Goal: Information Seeking & Learning: Check status

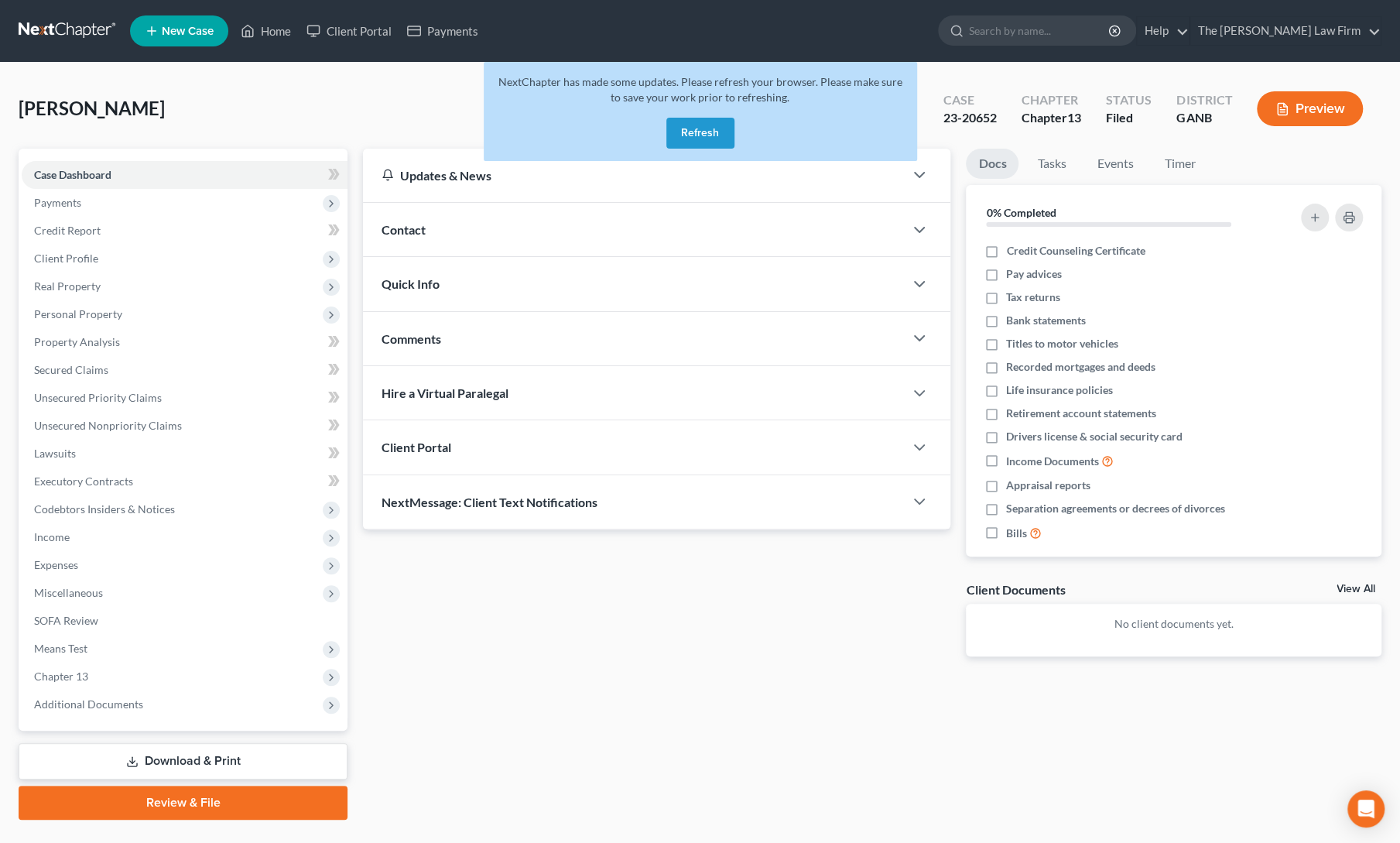
click at [688, 133] on button "Refresh" at bounding box center [700, 132] width 68 height 31
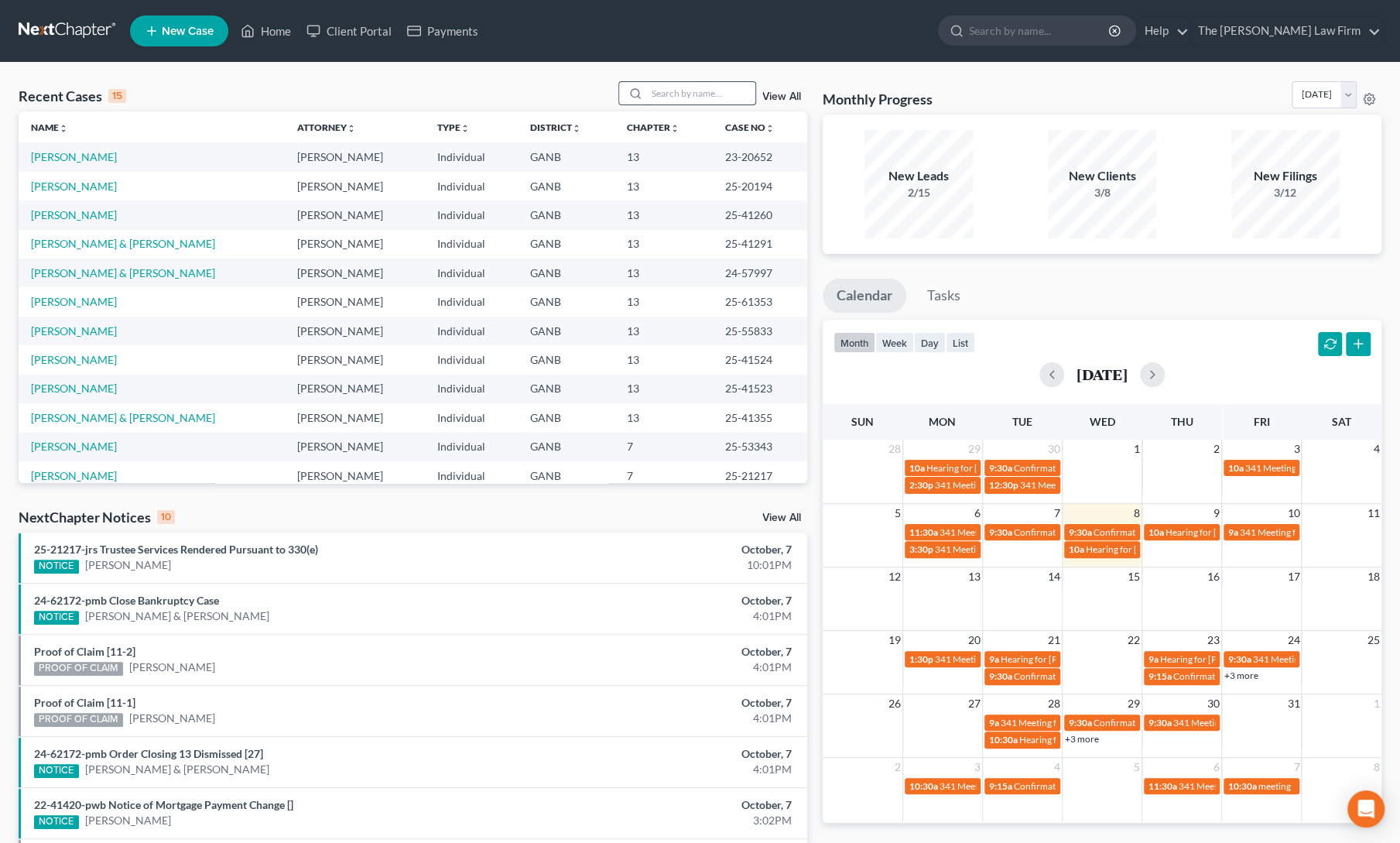
click at [669, 94] on input "search" at bounding box center [701, 93] width 109 height 22
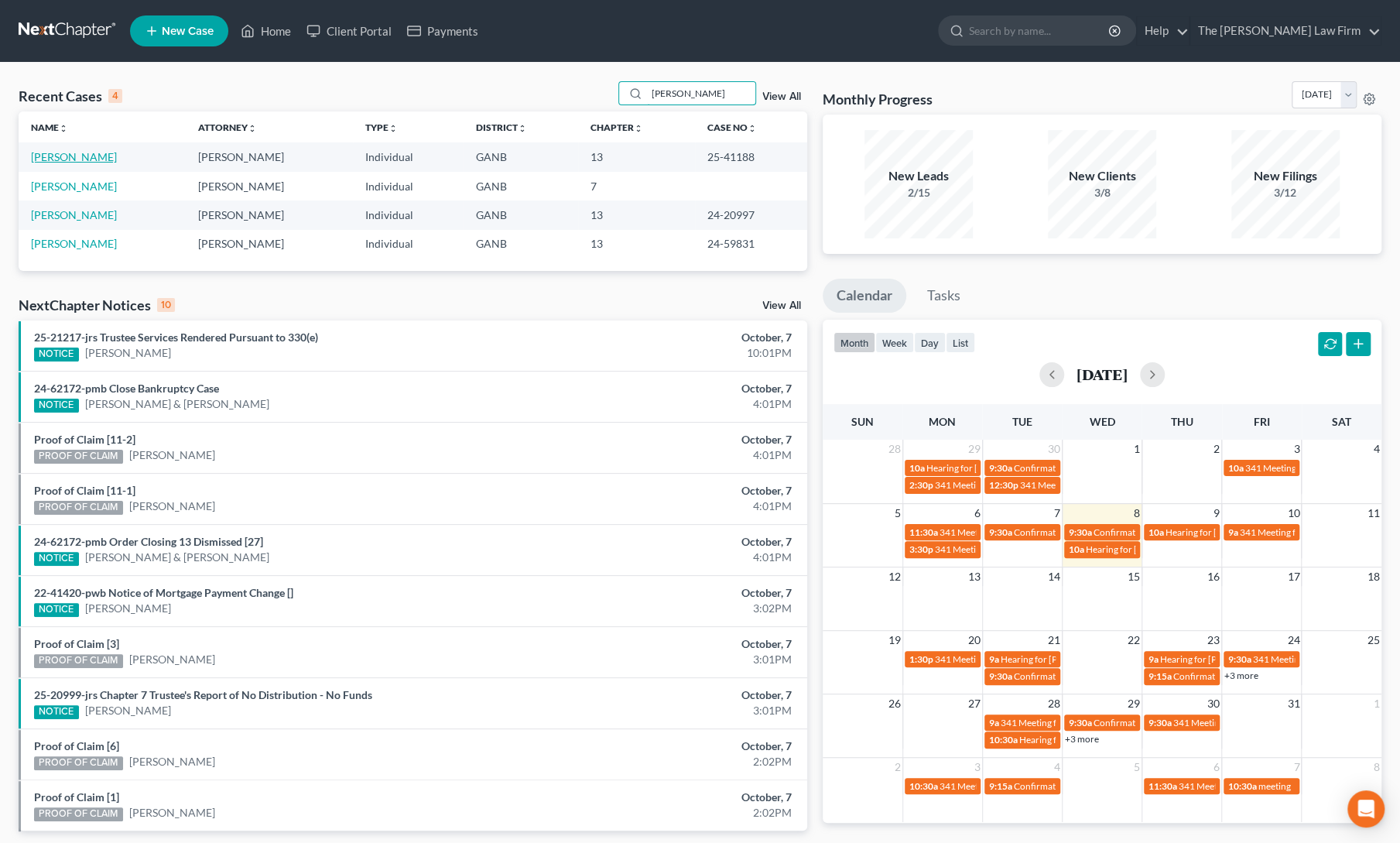
type input "richa"
click at [98, 156] on link "Richardson, Alison" at bounding box center [73, 157] width 86 height 13
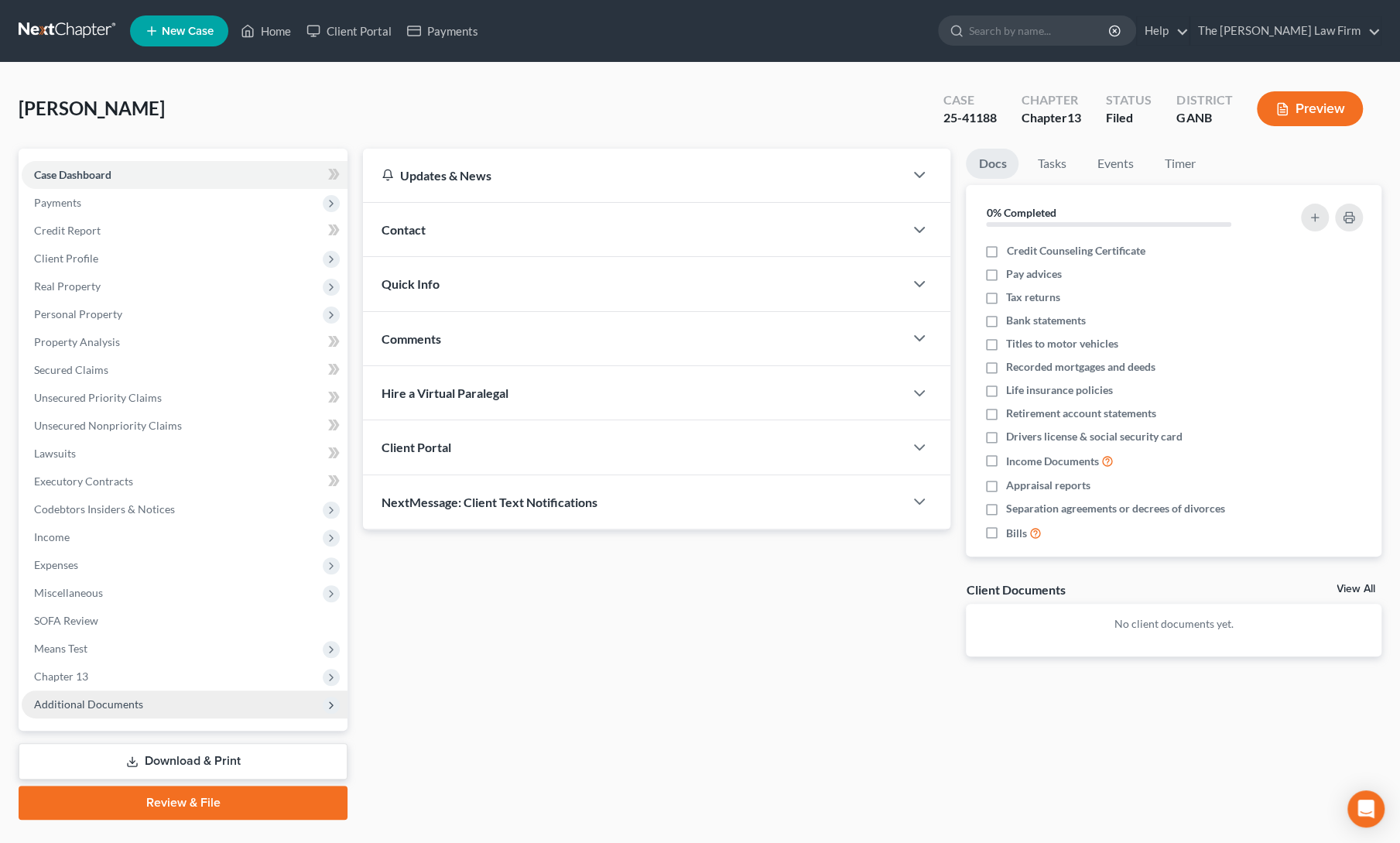
click at [76, 702] on span "Additional Documents" at bounding box center [88, 704] width 109 height 13
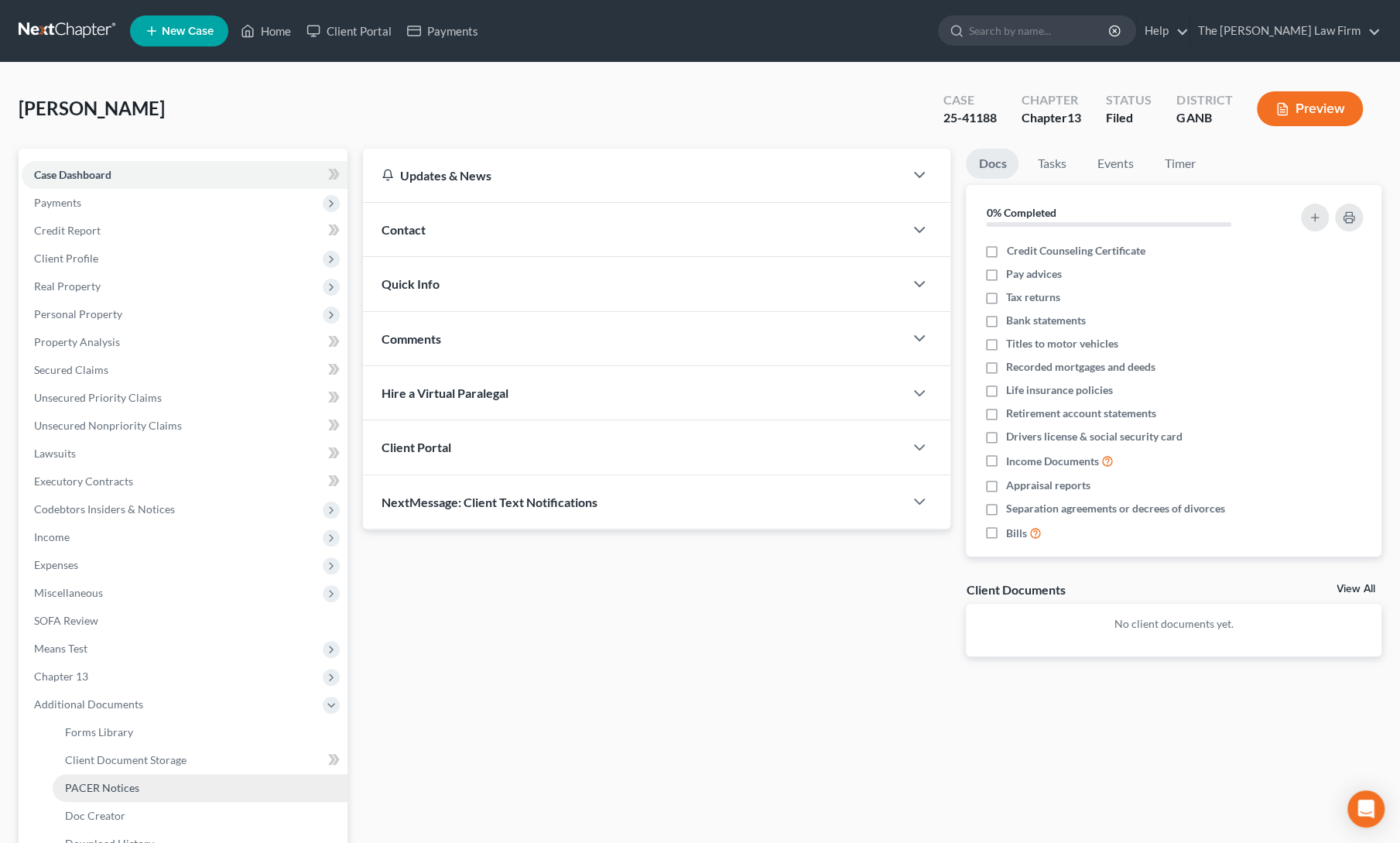
click at [101, 783] on span "PACER Notices" at bounding box center [102, 787] width 74 height 13
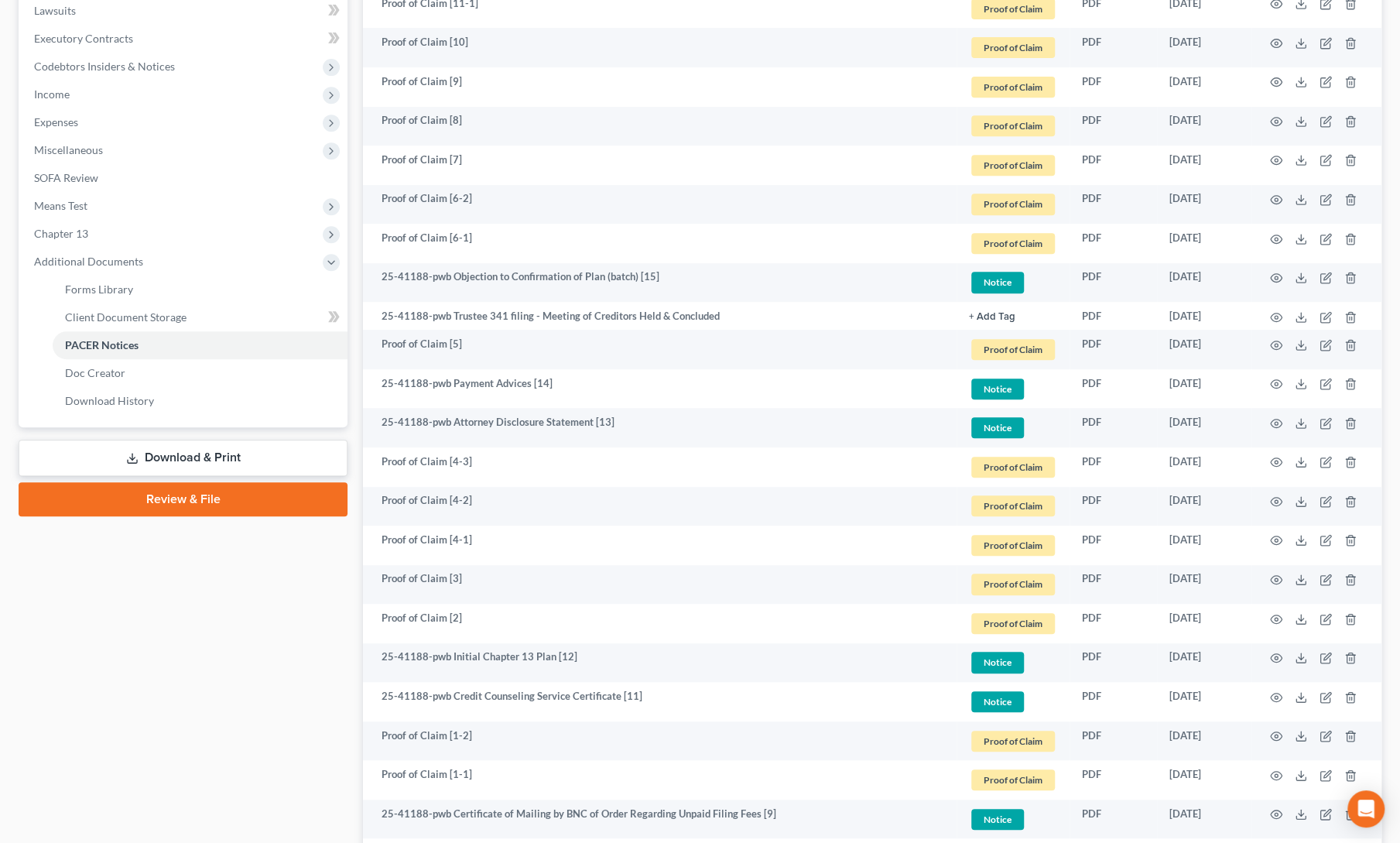
scroll to position [444, 0]
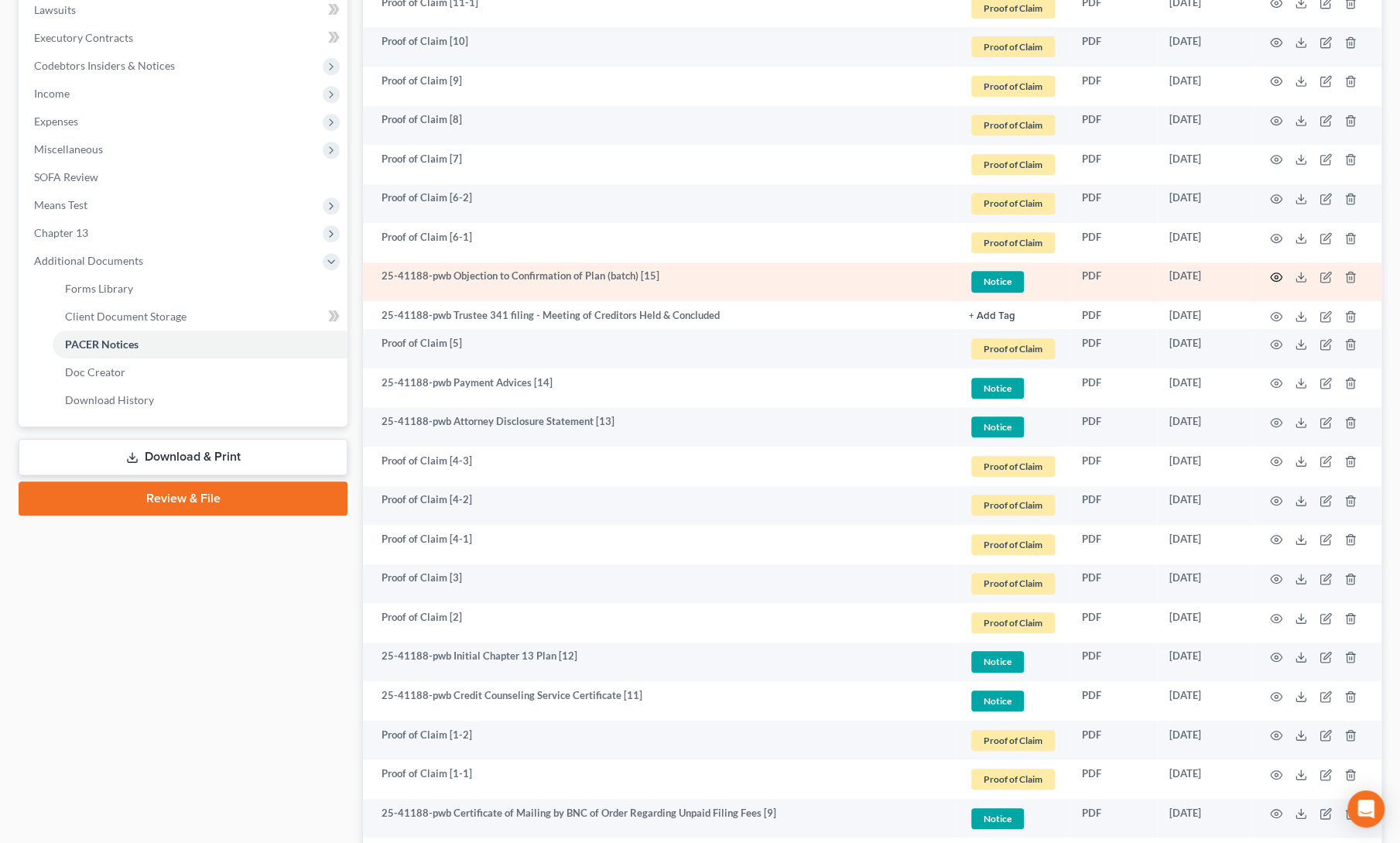
click at [1276, 277] on circle "button" at bounding box center [1276, 277] width 3 height 3
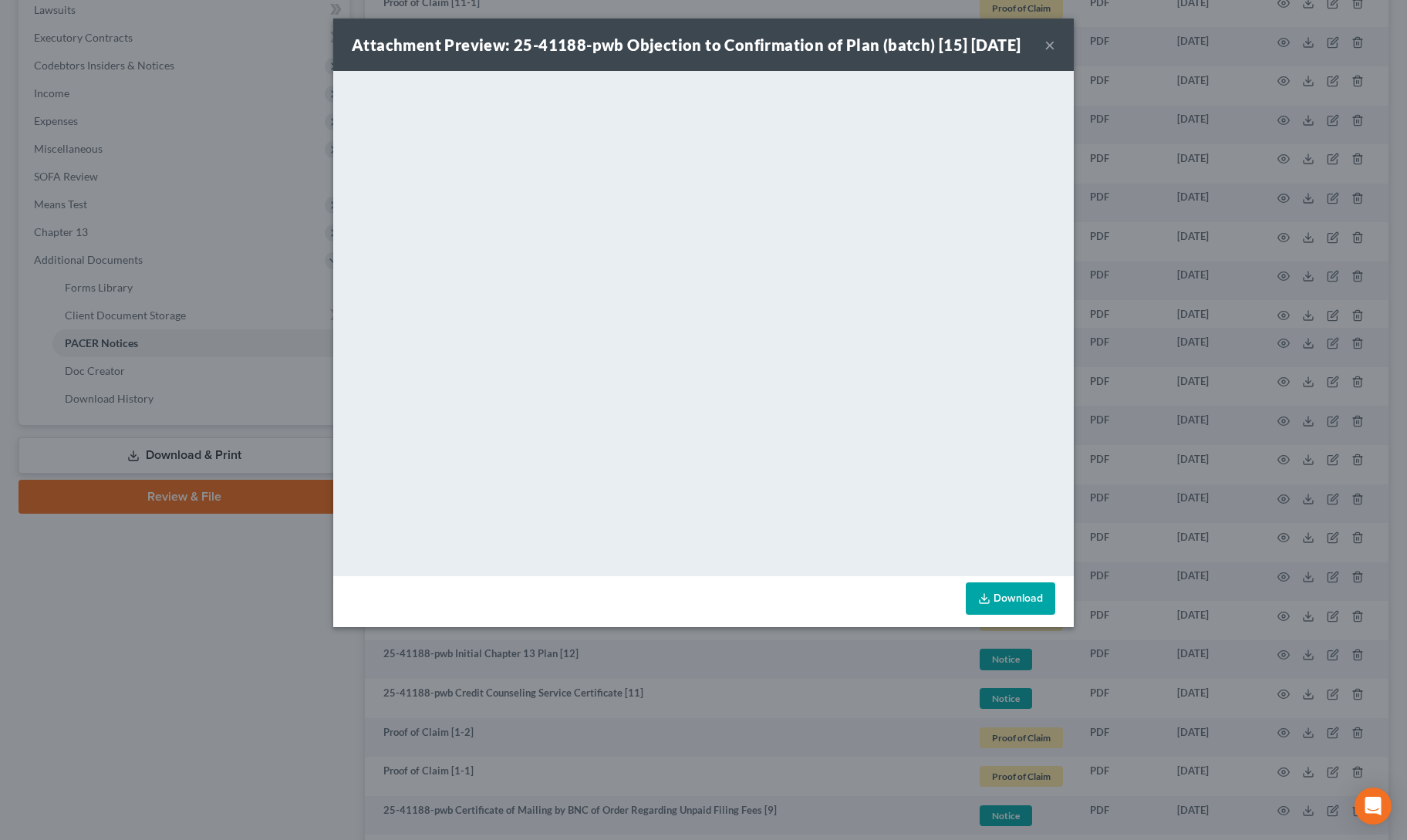
click at [1052, 54] on button "×" at bounding box center [1050, 45] width 11 height 19
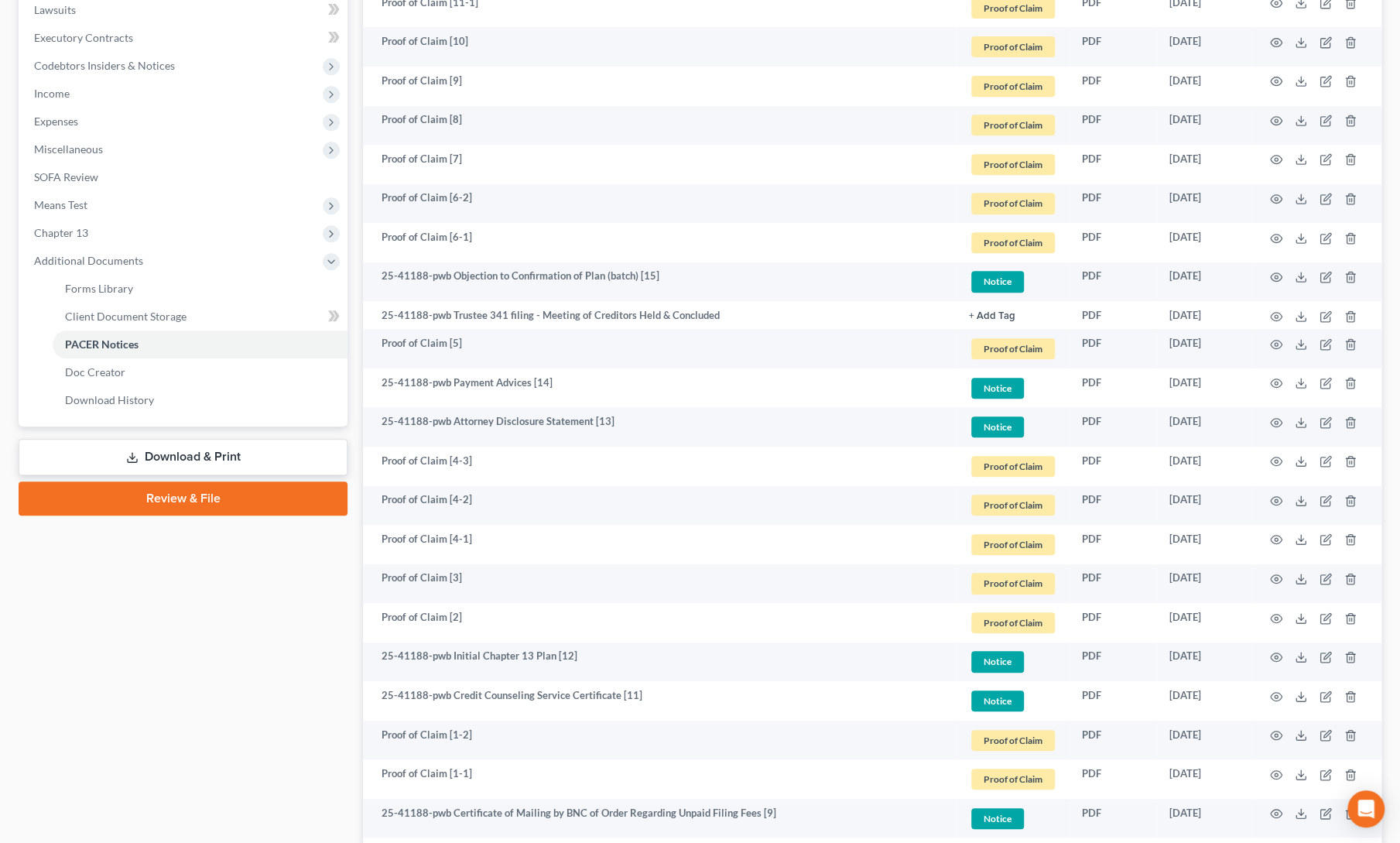
click at [180, 589] on div "Case Dashboard Payments Invoices Payments Payments Credit Report Client Profile" at bounding box center [183, 473] width 344 height 1536
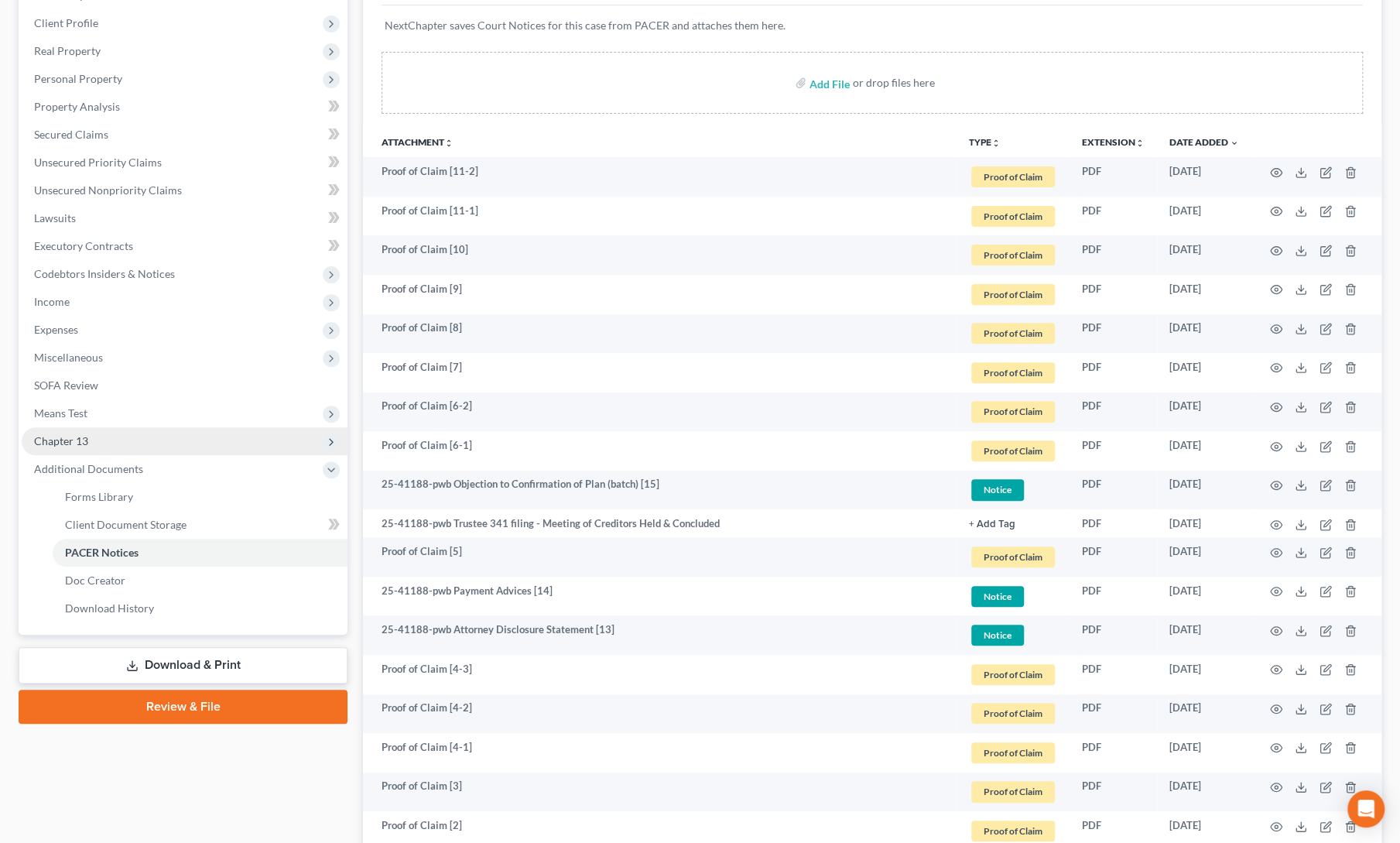
scroll to position [0, 0]
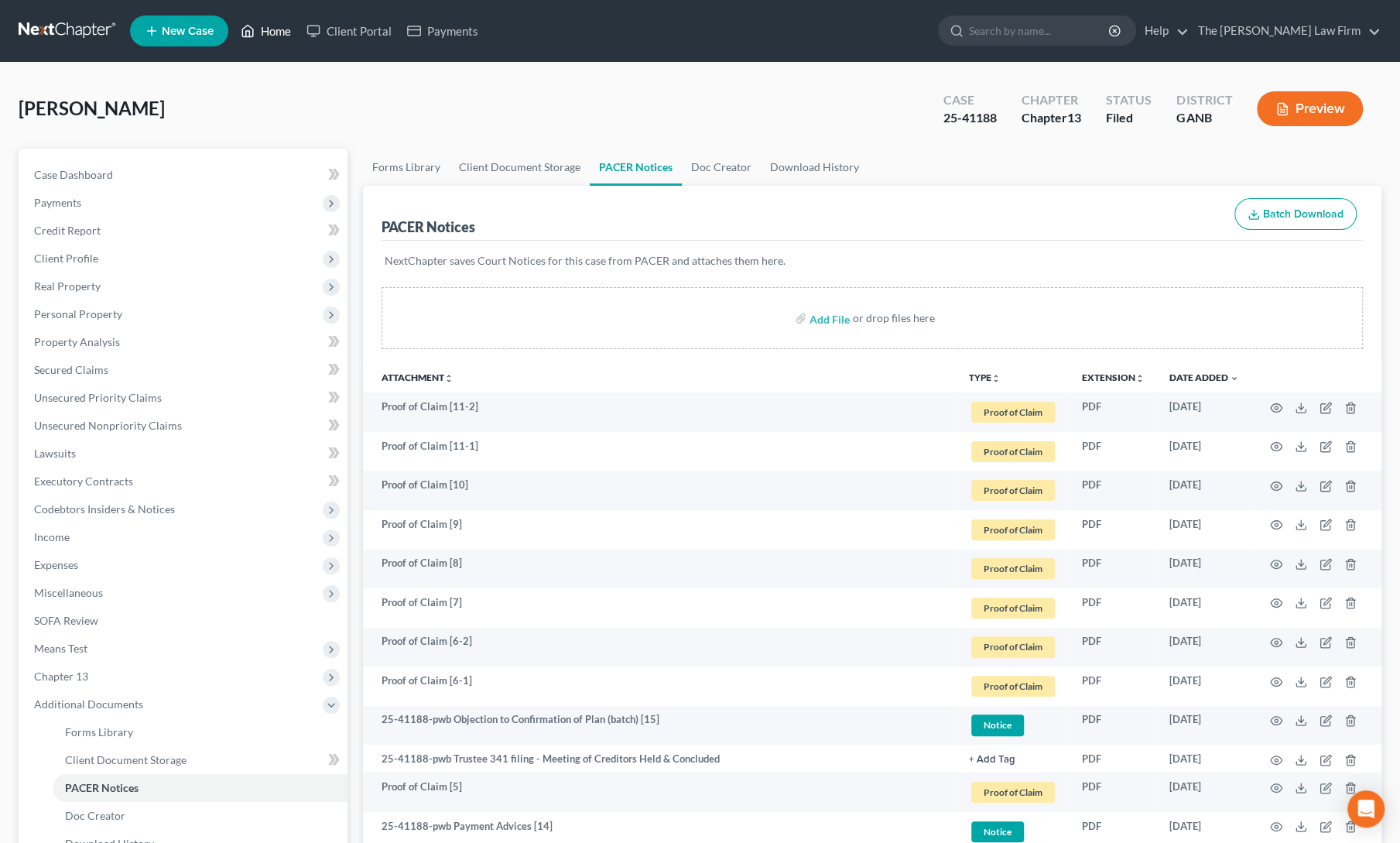
click at [261, 25] on link "Home" at bounding box center [266, 31] width 66 height 28
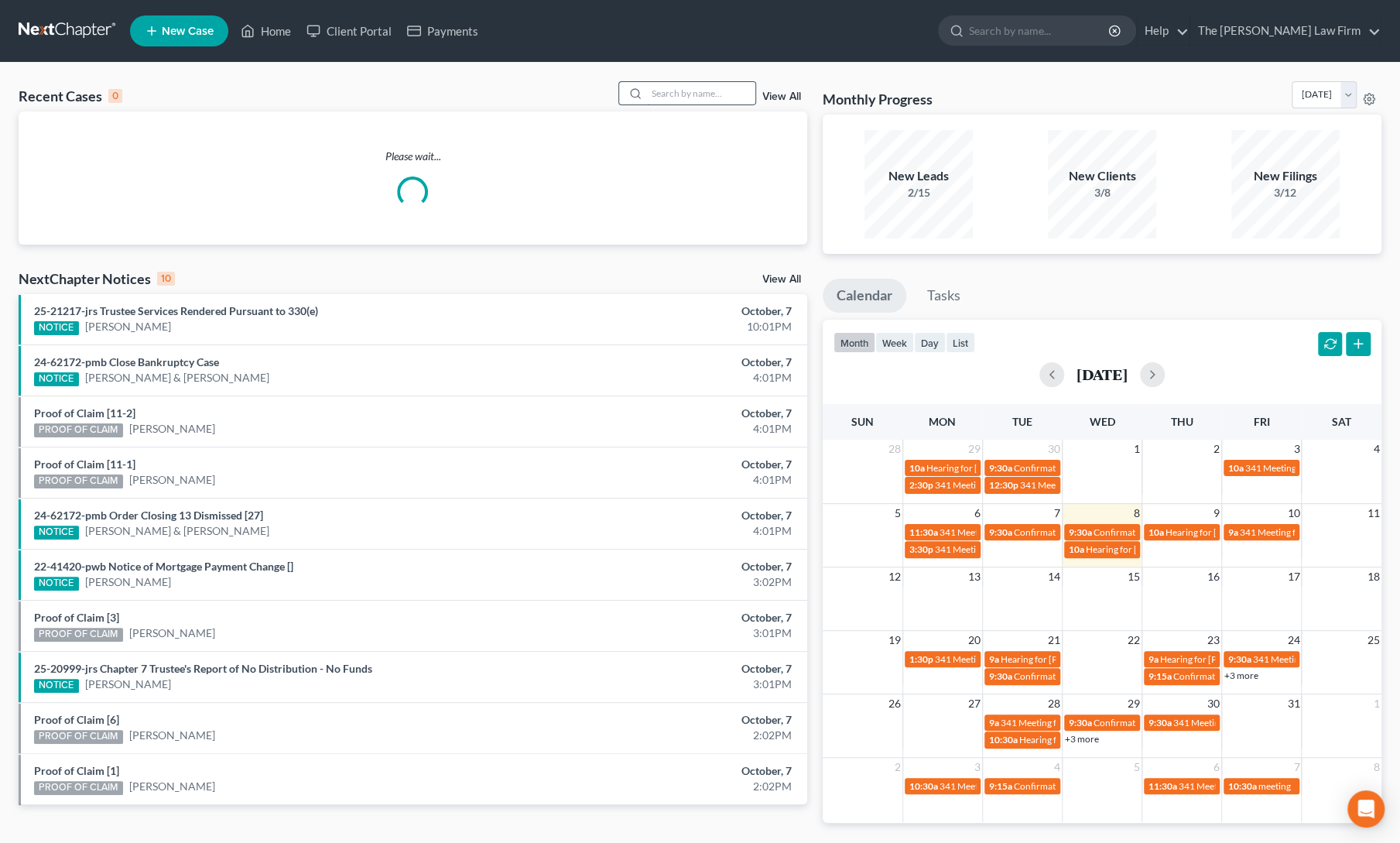
click at [658, 92] on input "search" at bounding box center [701, 93] width 109 height 22
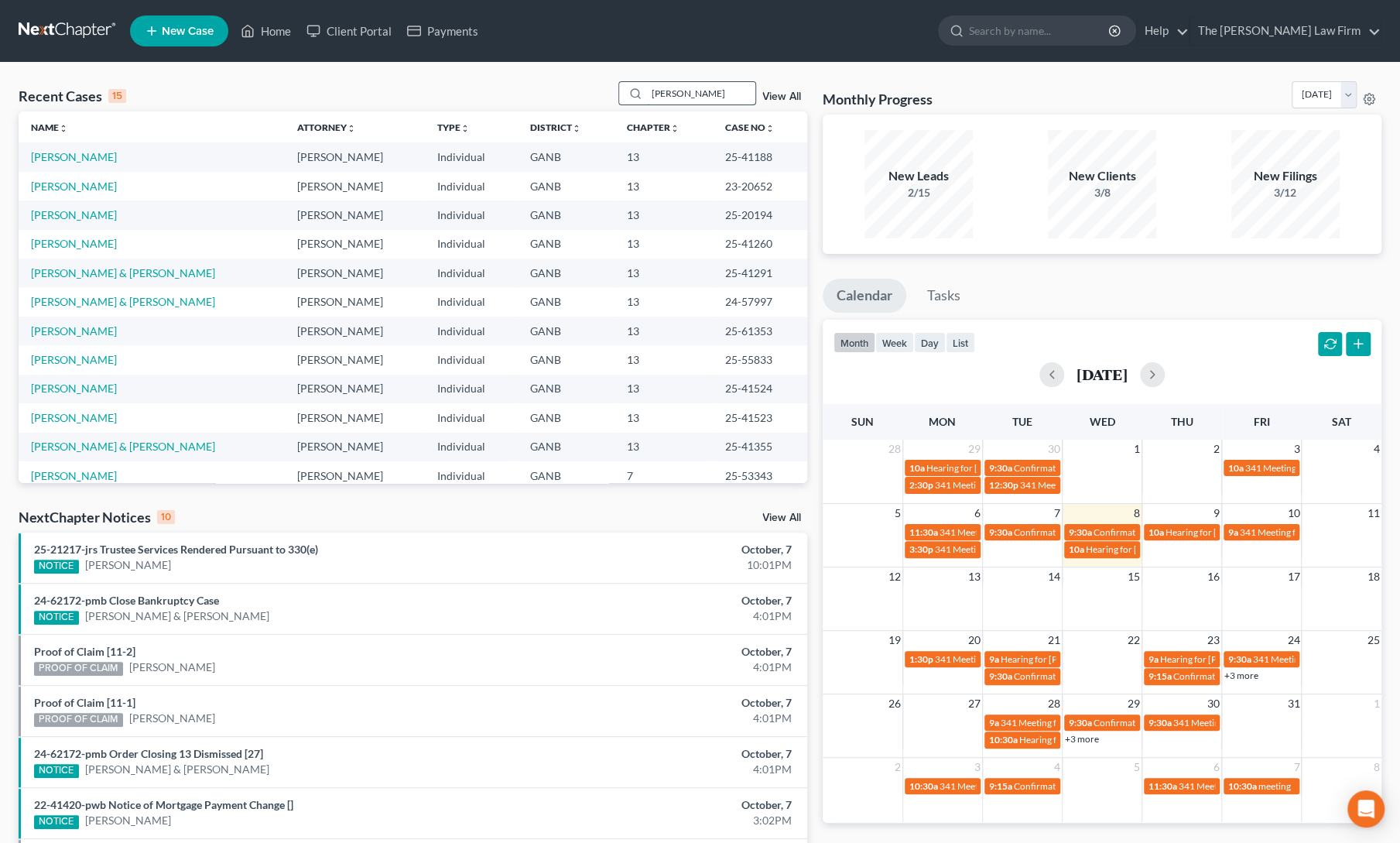
type input "augustin"
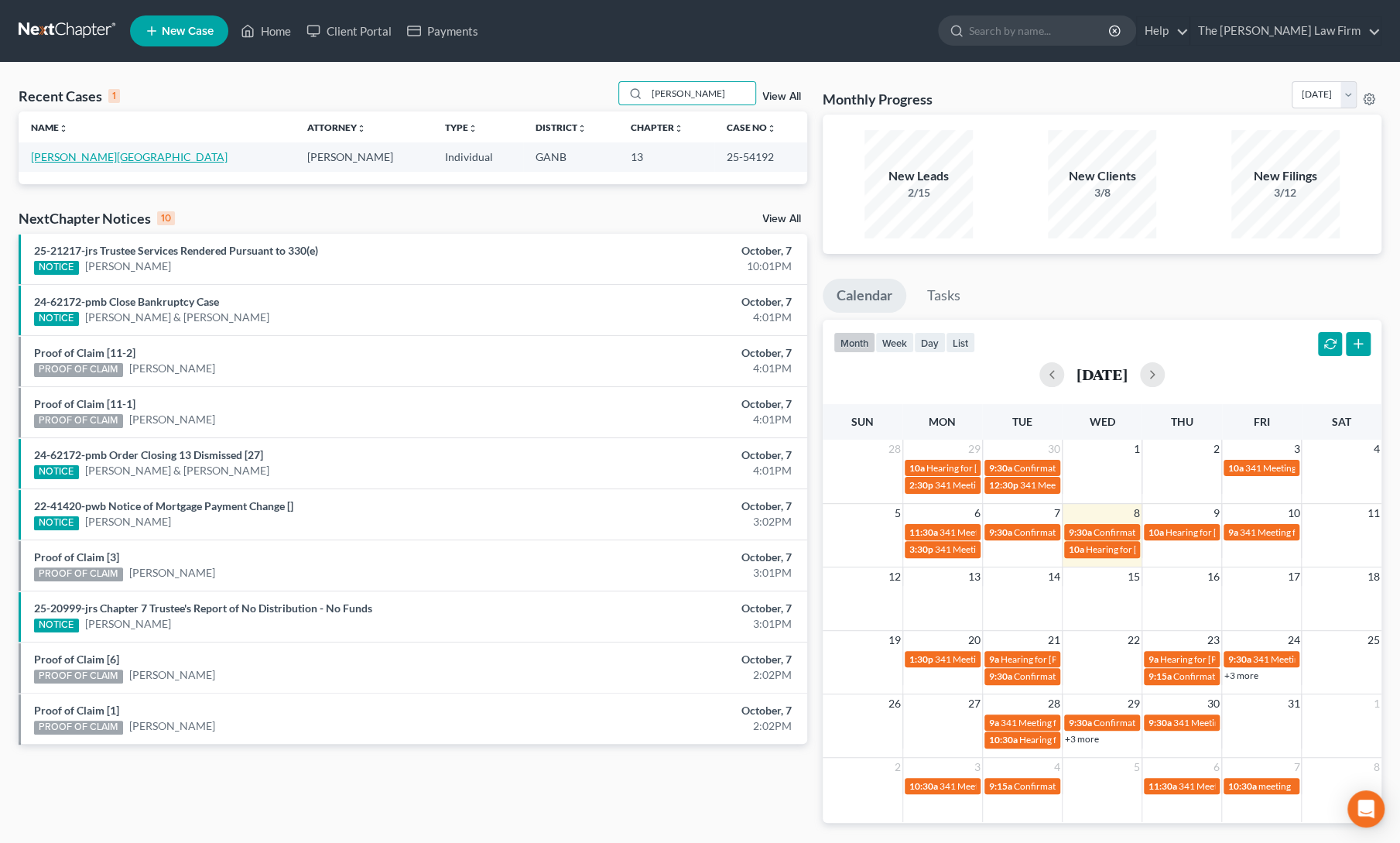
click at [64, 157] on link "Augustin, Valencia" at bounding box center [129, 157] width 197 height 13
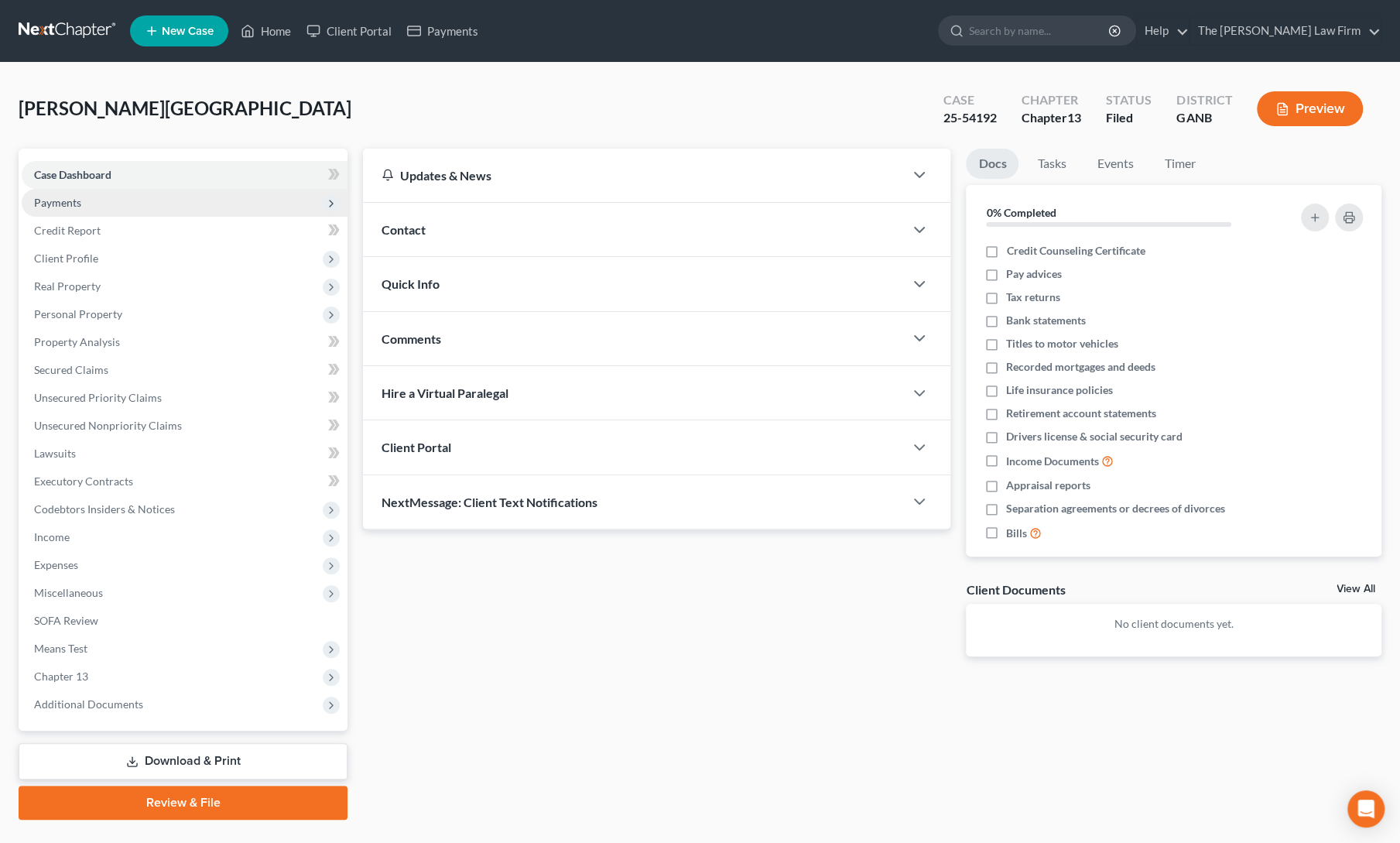
click at [72, 214] on span "Payments" at bounding box center [185, 202] width 326 height 28
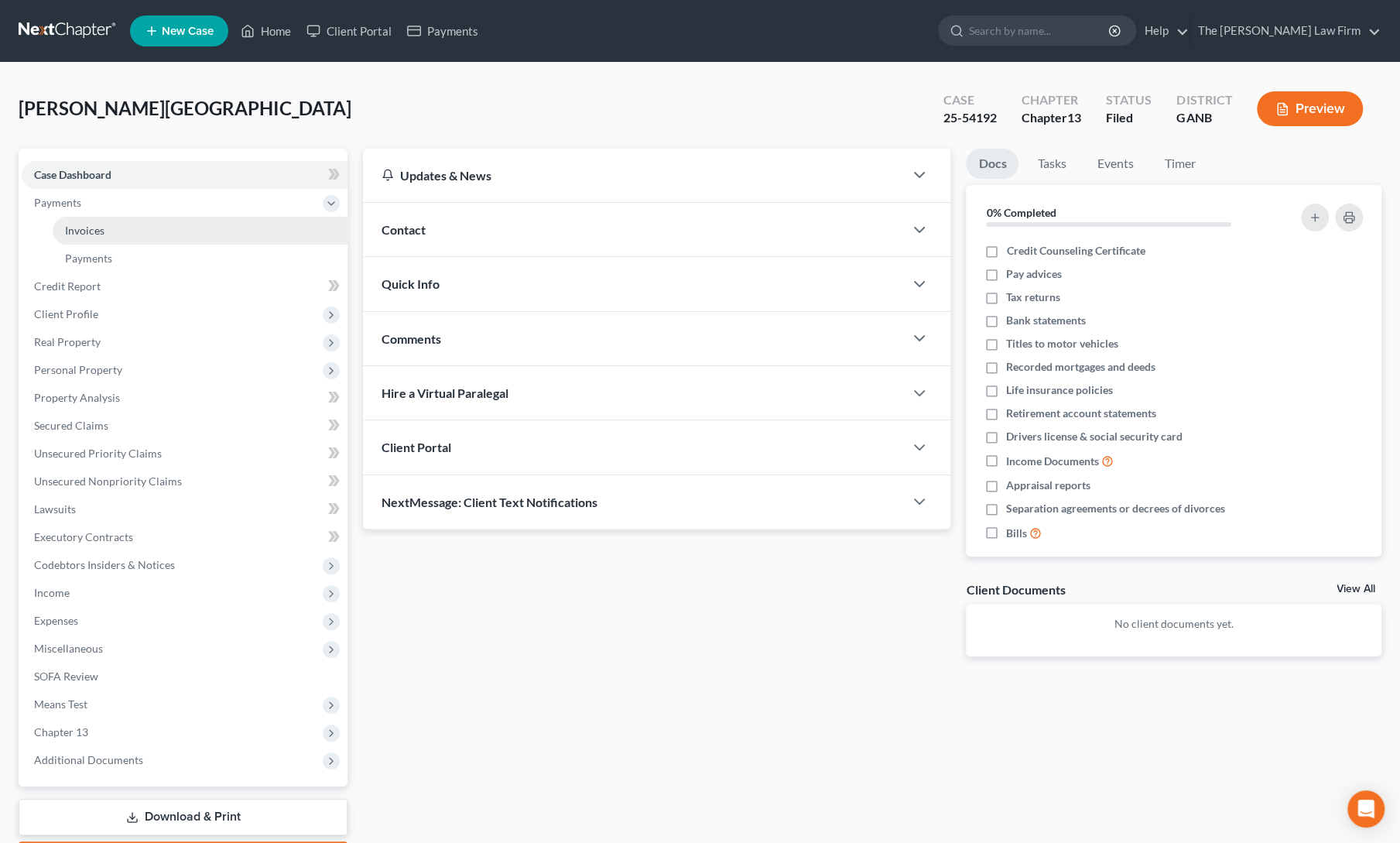
click at [82, 236] on span "Invoices" at bounding box center [85, 230] width 39 height 13
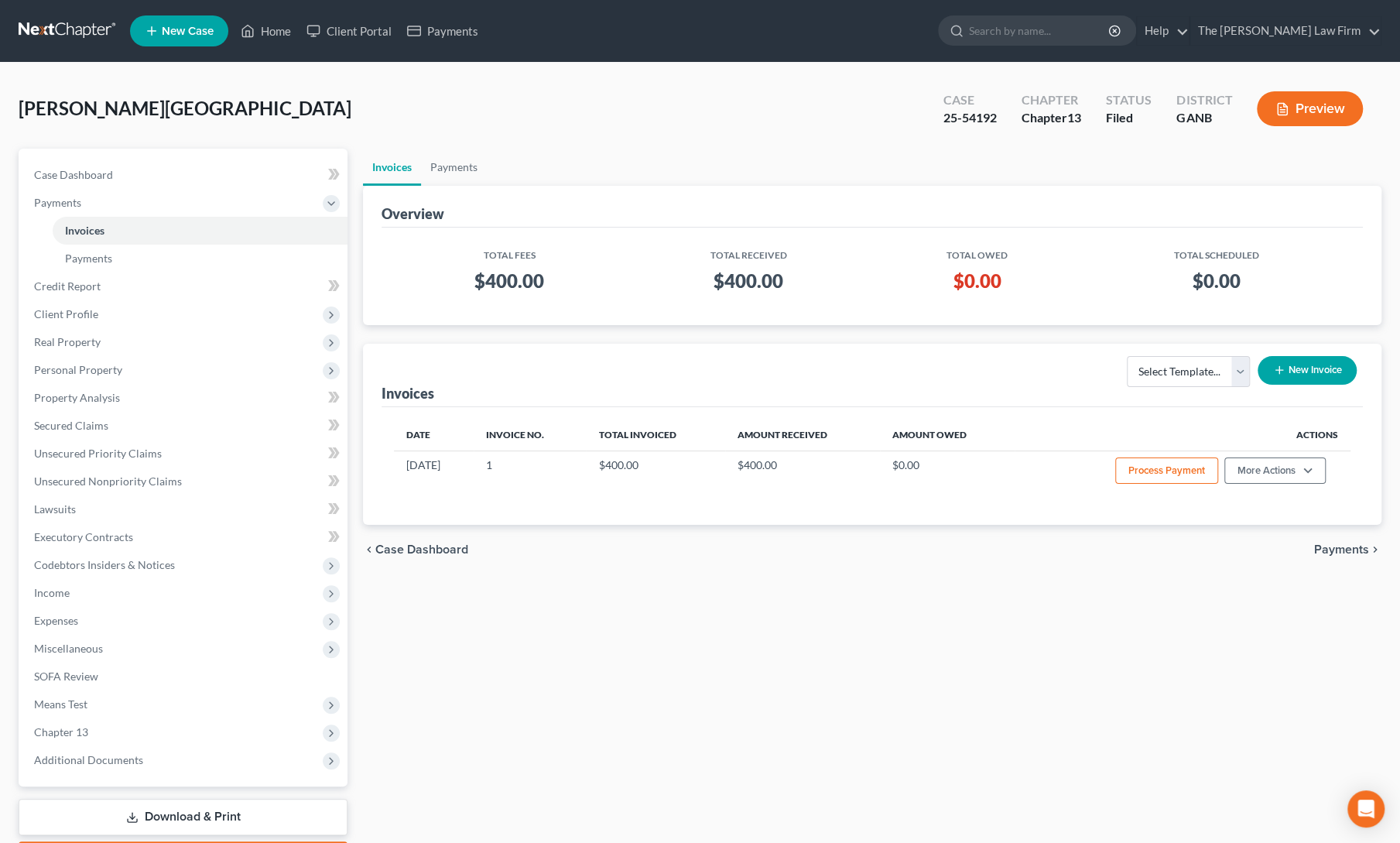
click at [527, 603] on div "Invoices Payments Overview Total Fees Total Received Total Owed Total Scheduled…" at bounding box center [872, 512] width 1034 height 727
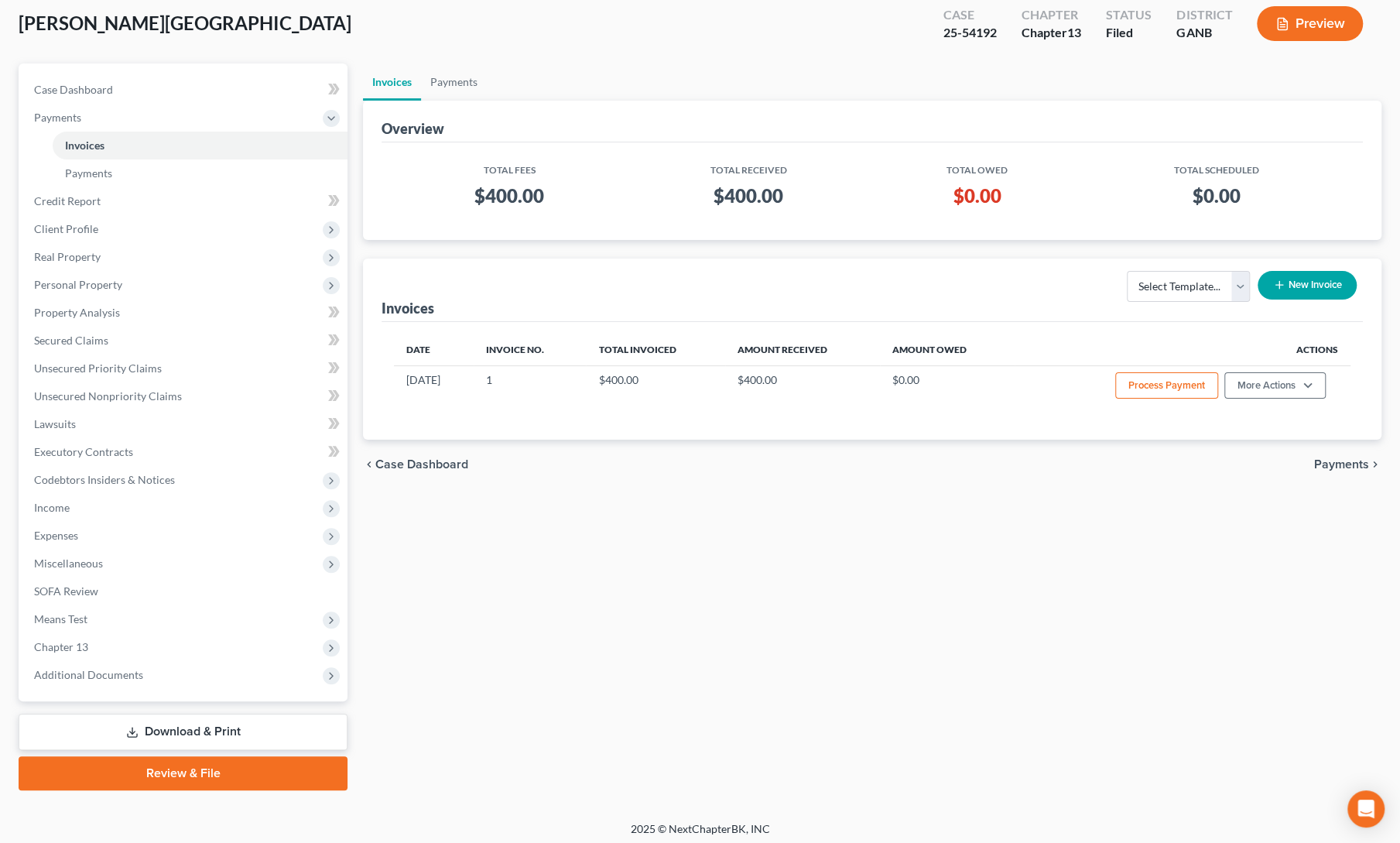
scroll to position [89, 0]
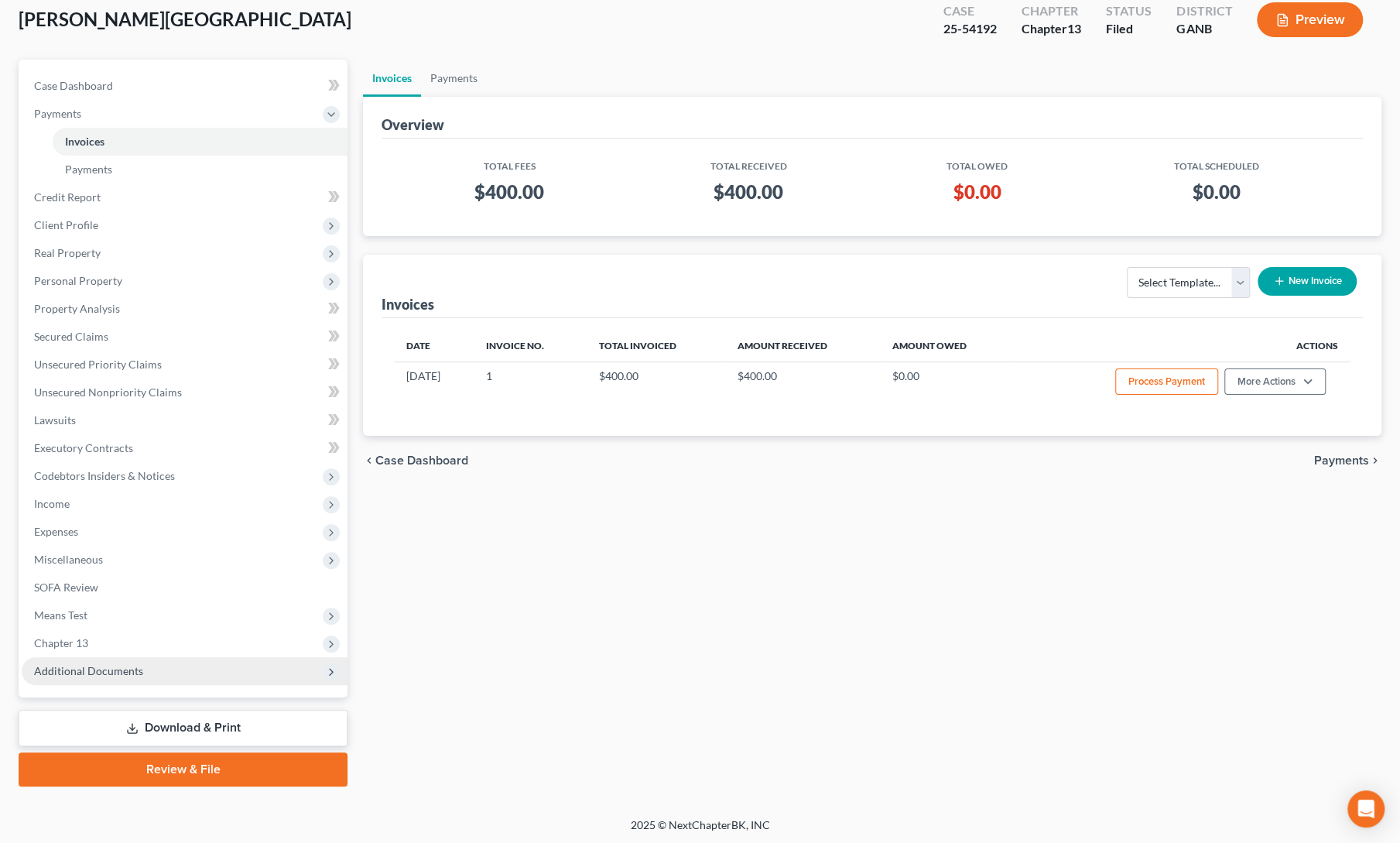
click at [101, 665] on span "Additional Documents" at bounding box center [88, 670] width 109 height 13
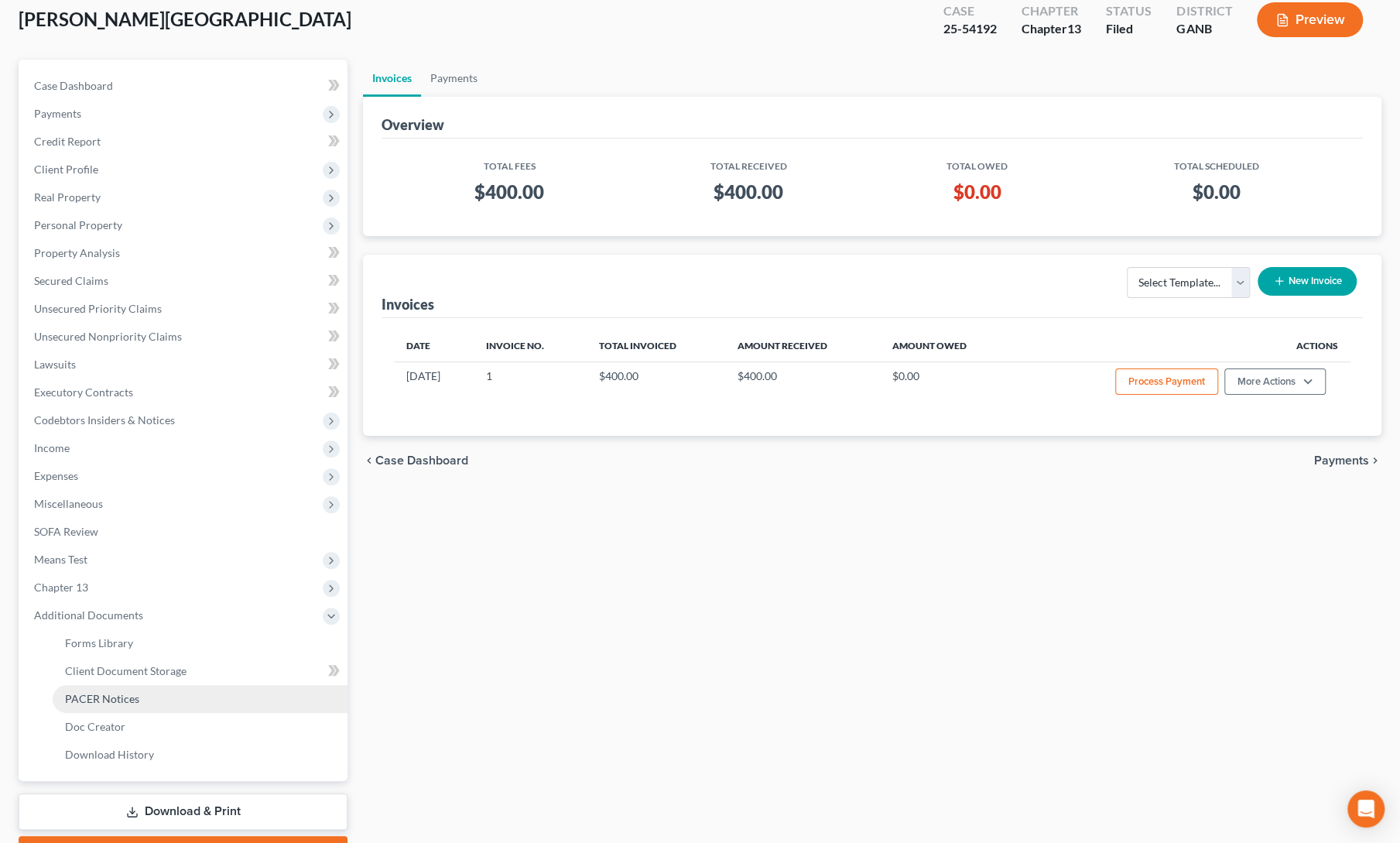
click at [103, 693] on span "PACER Notices" at bounding box center [102, 698] width 74 height 13
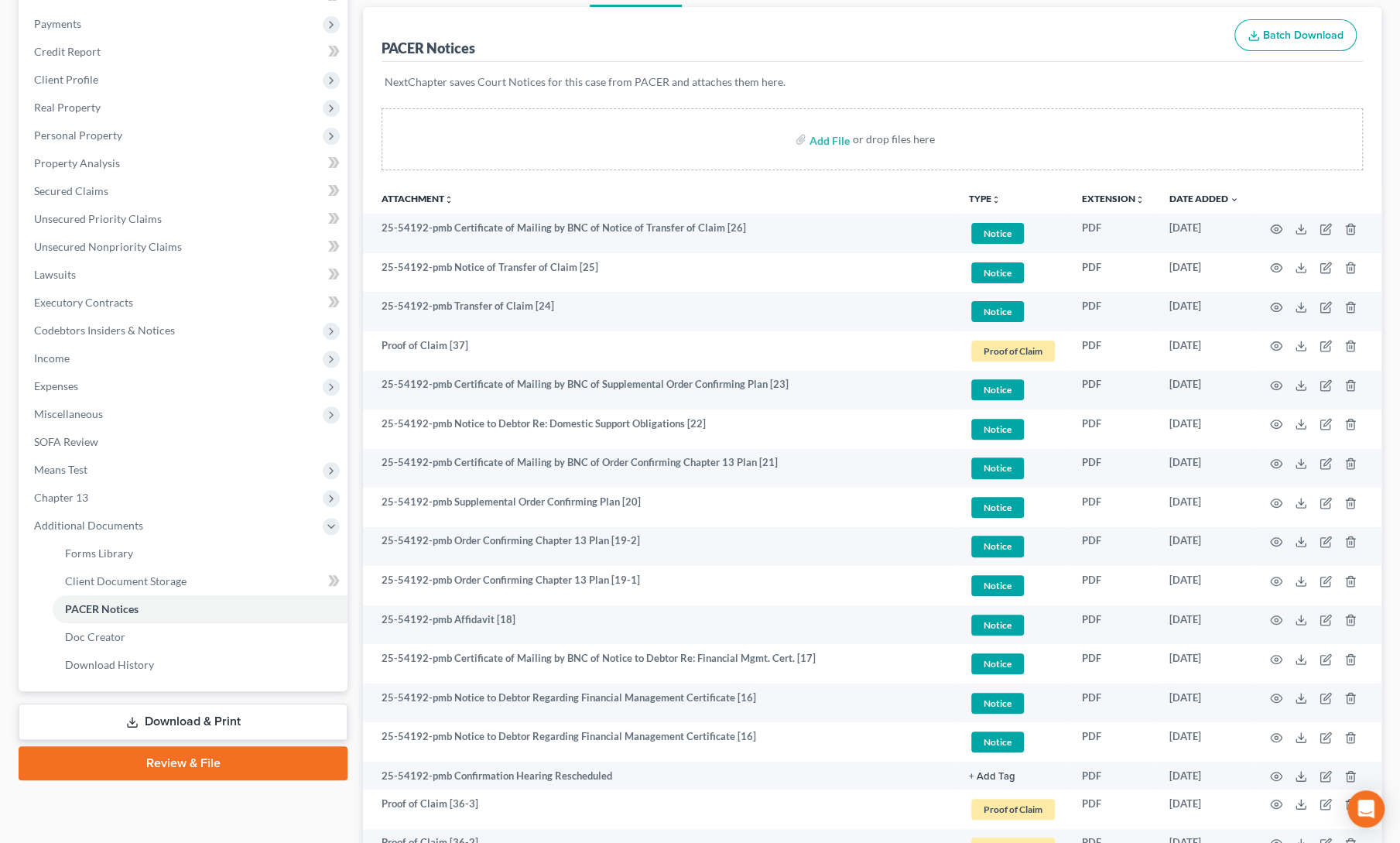
scroll to position [184, 0]
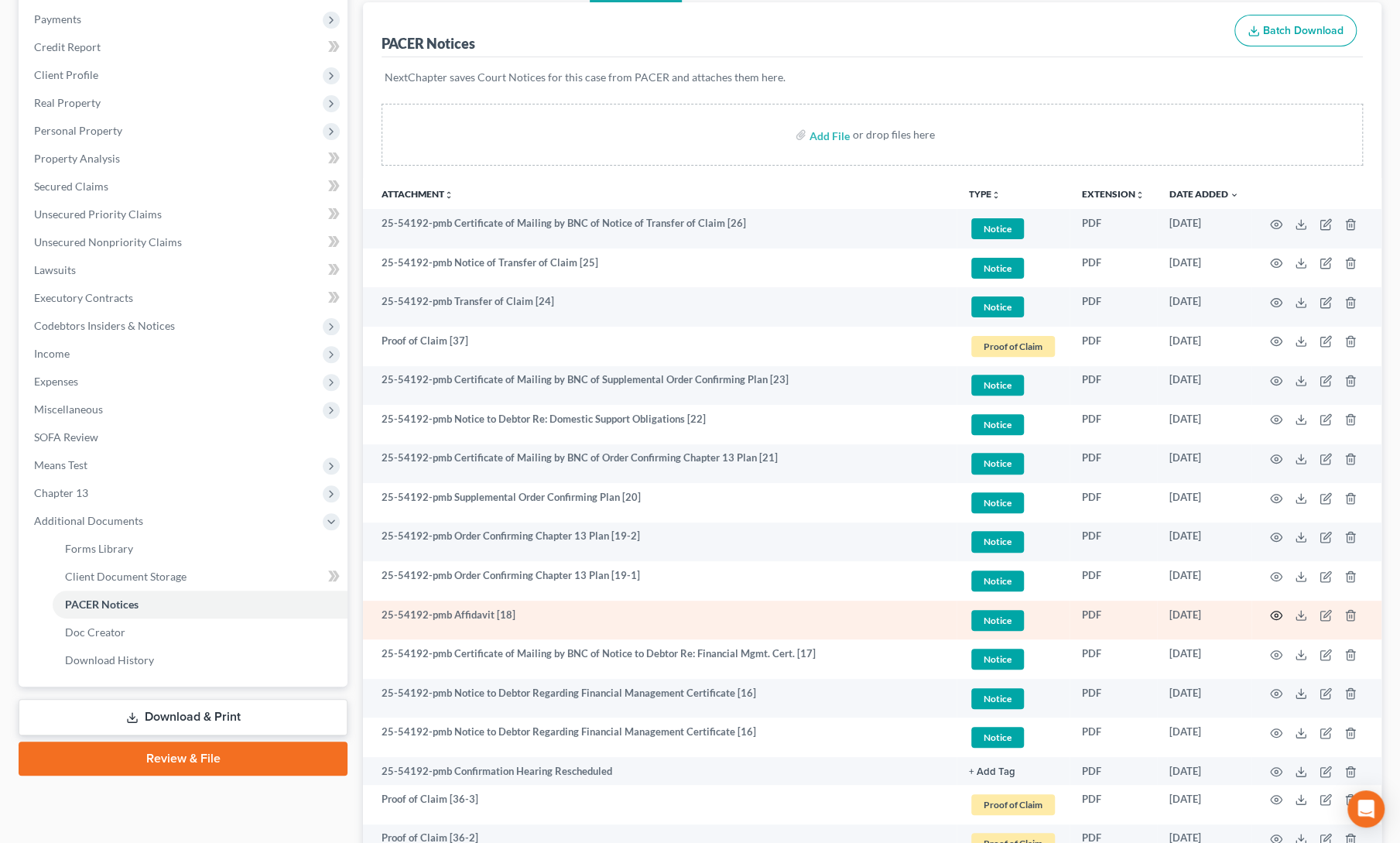
click at [1274, 614] on circle "button" at bounding box center [1276, 615] width 3 height 3
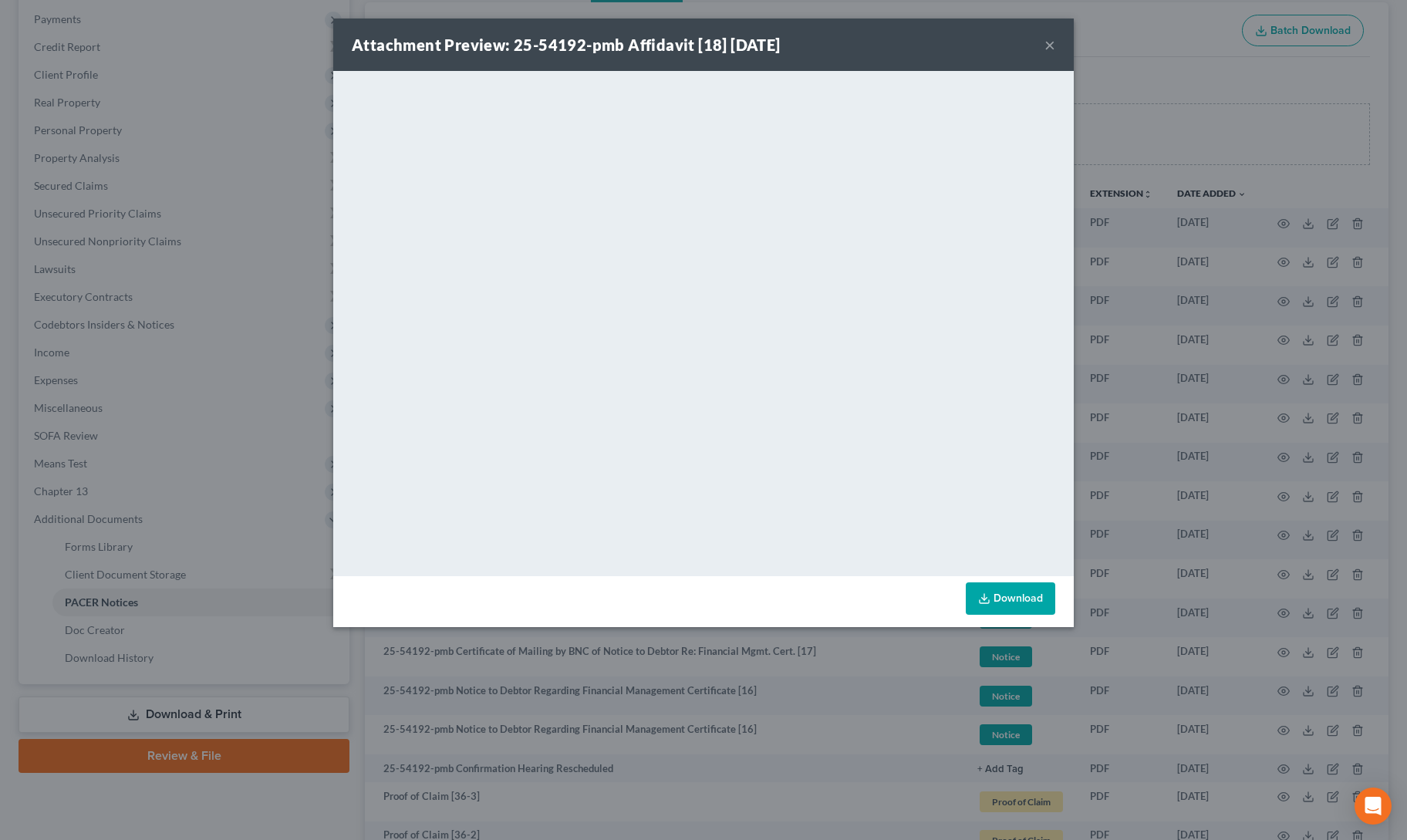
click at [1051, 47] on button "×" at bounding box center [1050, 45] width 11 height 19
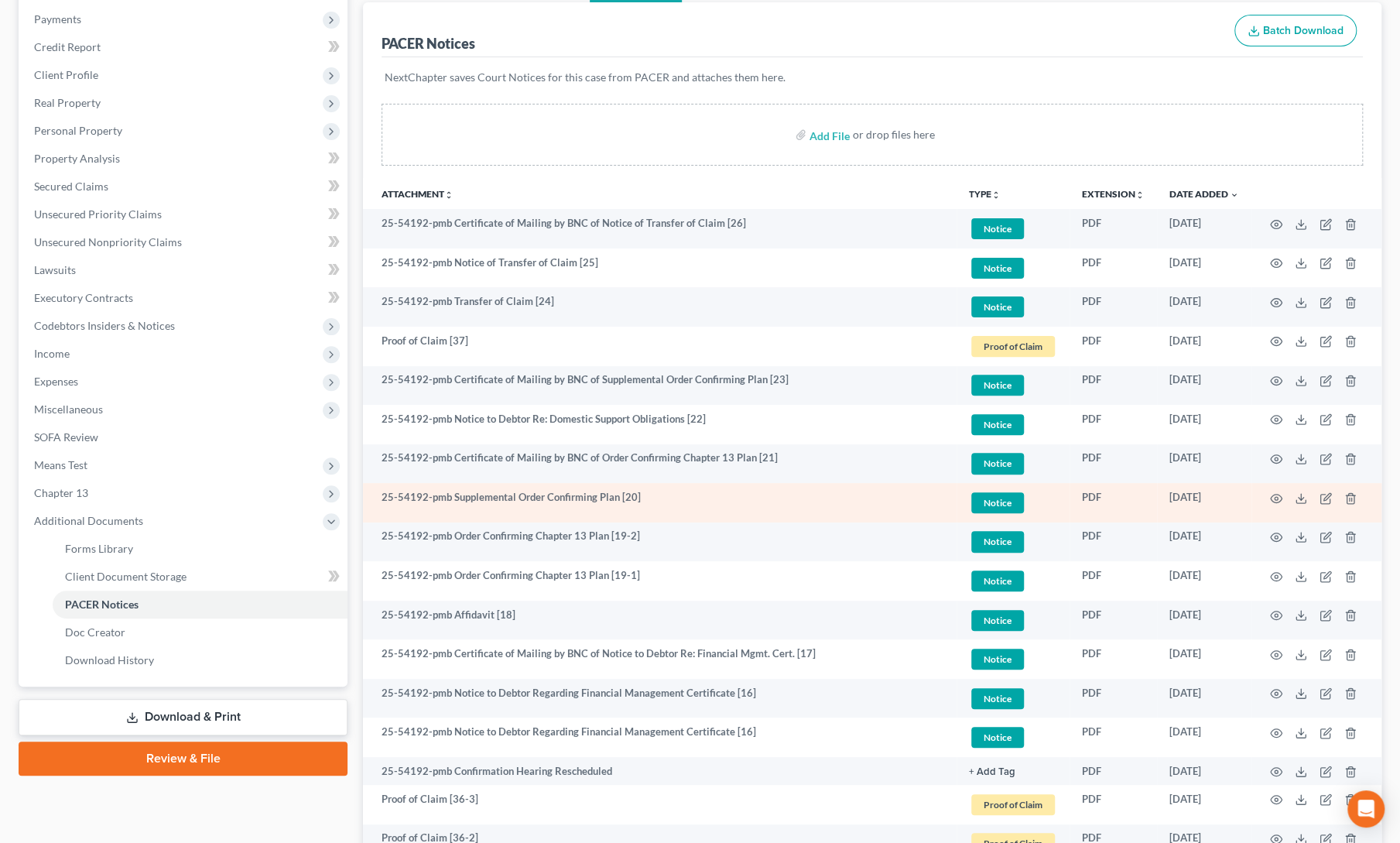
scroll to position [0, 0]
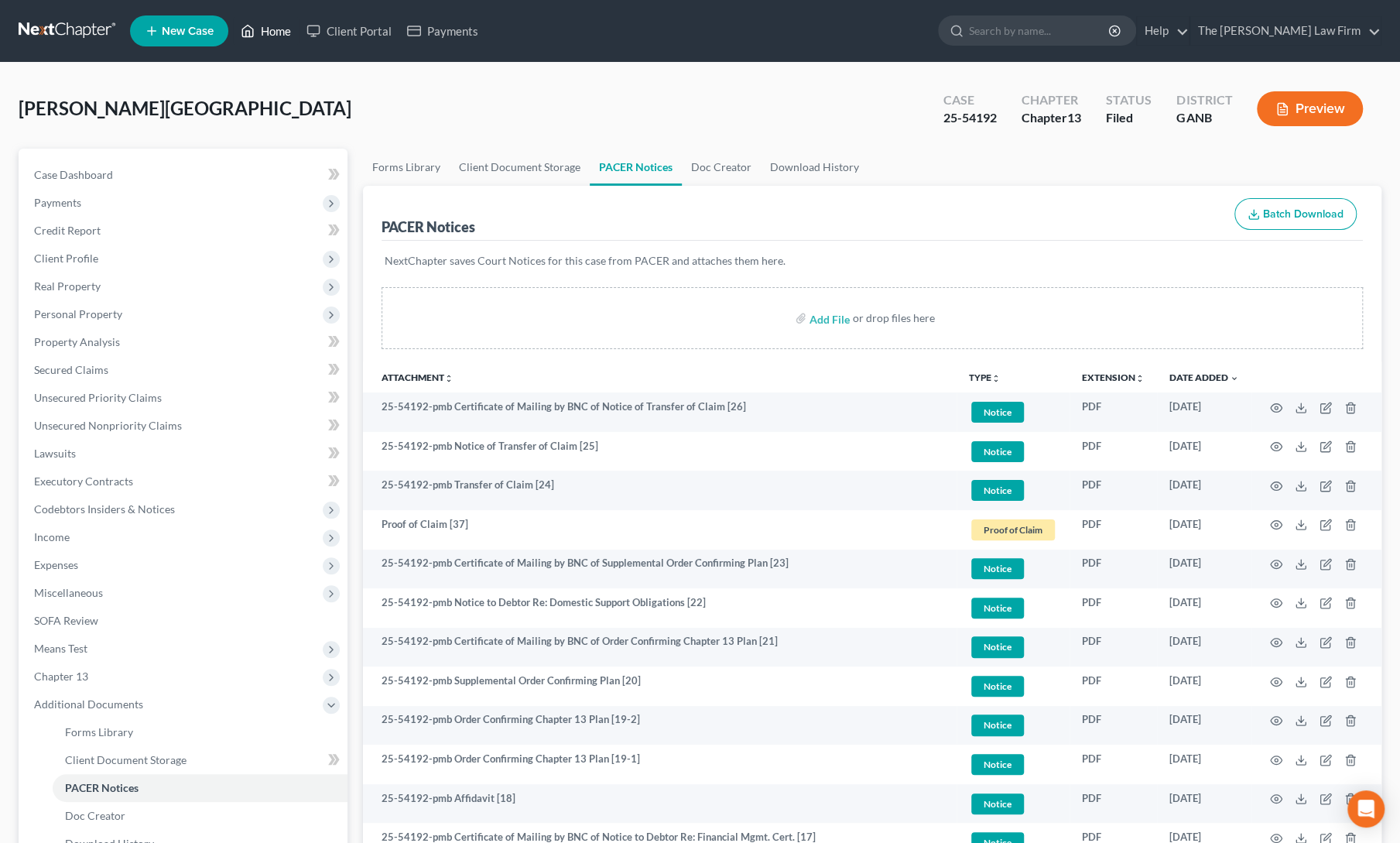
click at [245, 25] on icon at bounding box center [248, 32] width 14 height 19
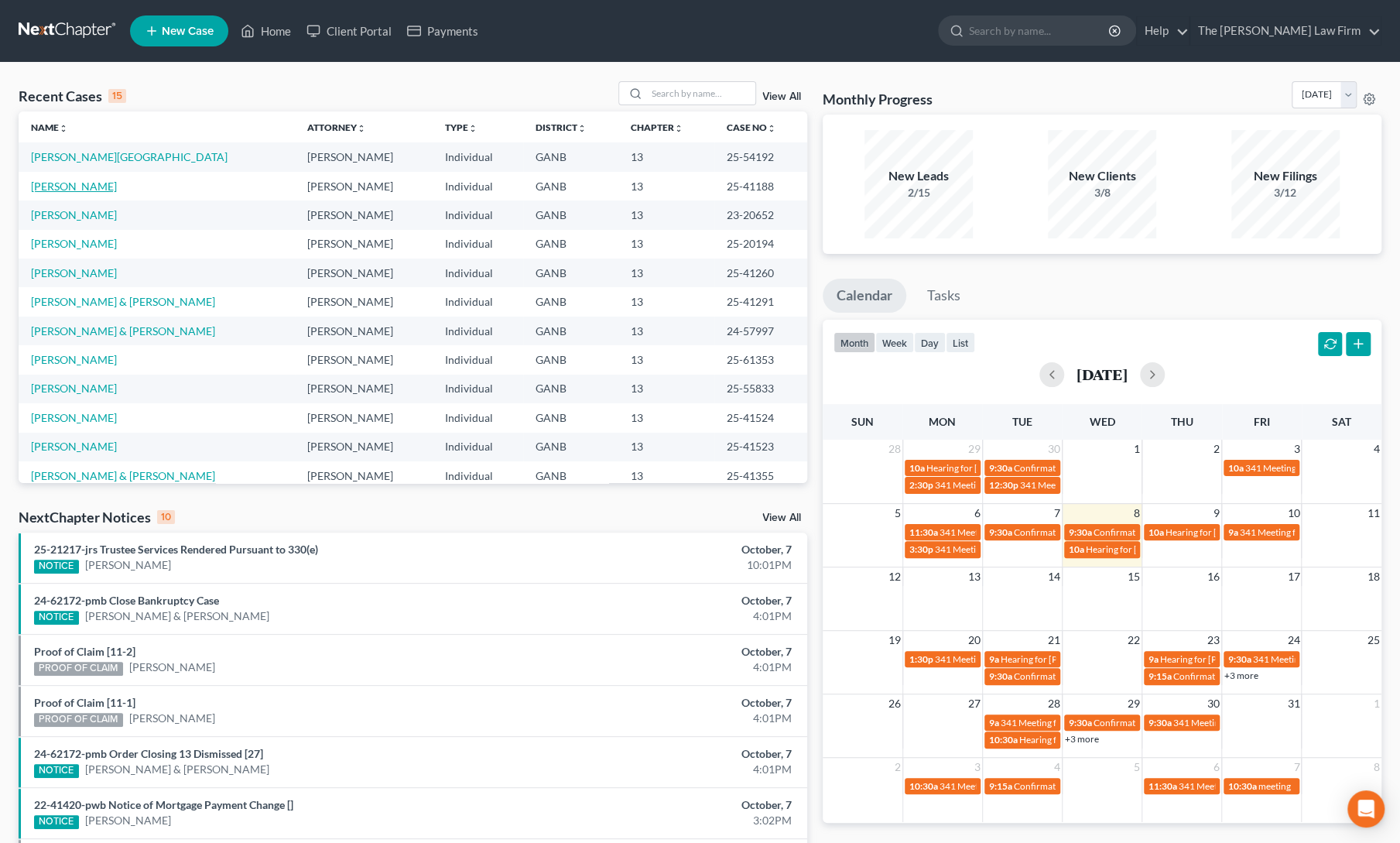
click at [98, 185] on link "Richardson, Alison" at bounding box center [73, 186] width 86 height 13
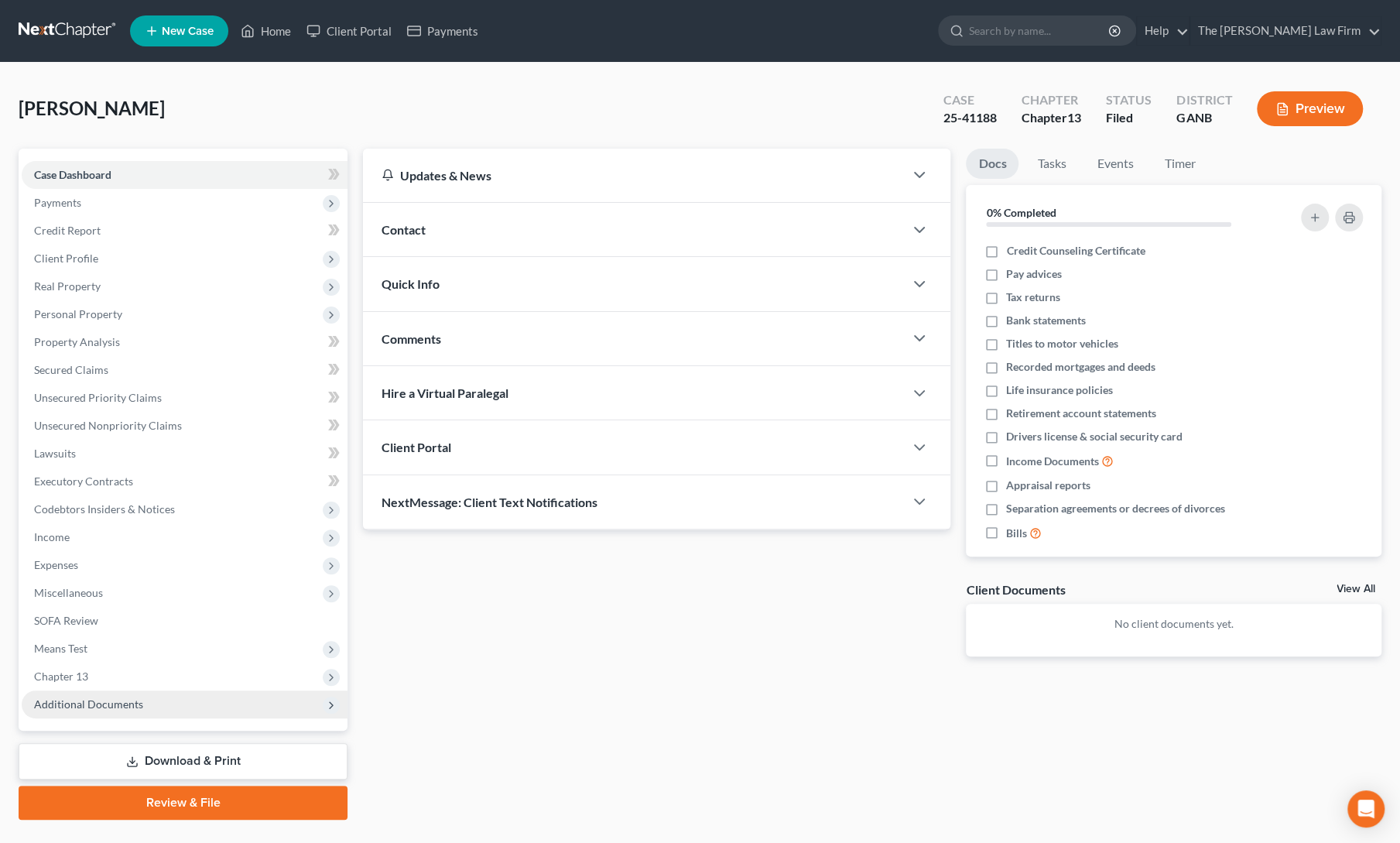
click at [83, 697] on span "Additional Documents" at bounding box center [88, 704] width 109 height 13
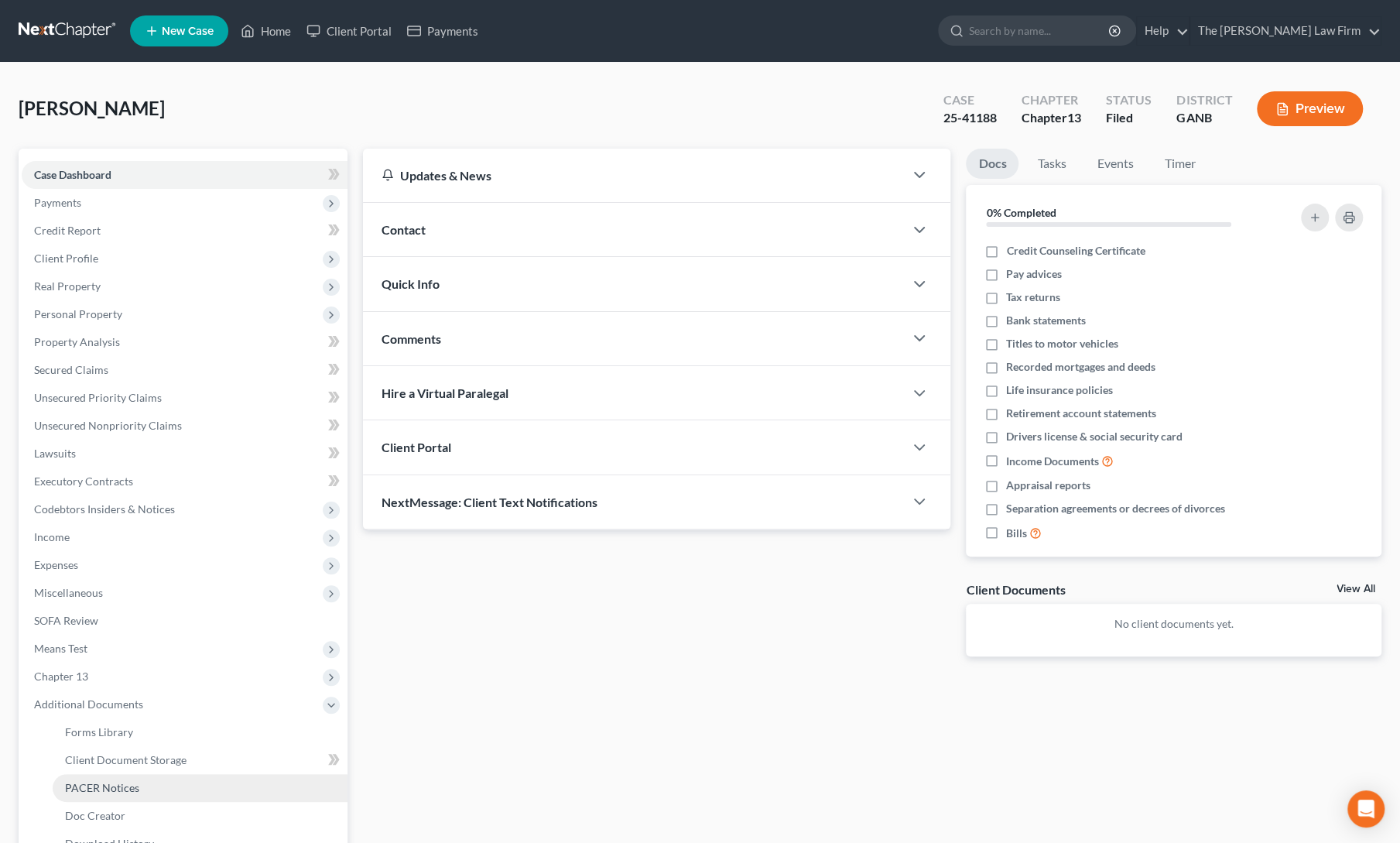
click at [98, 794] on link "PACER Notices" at bounding box center [200, 788] width 294 height 28
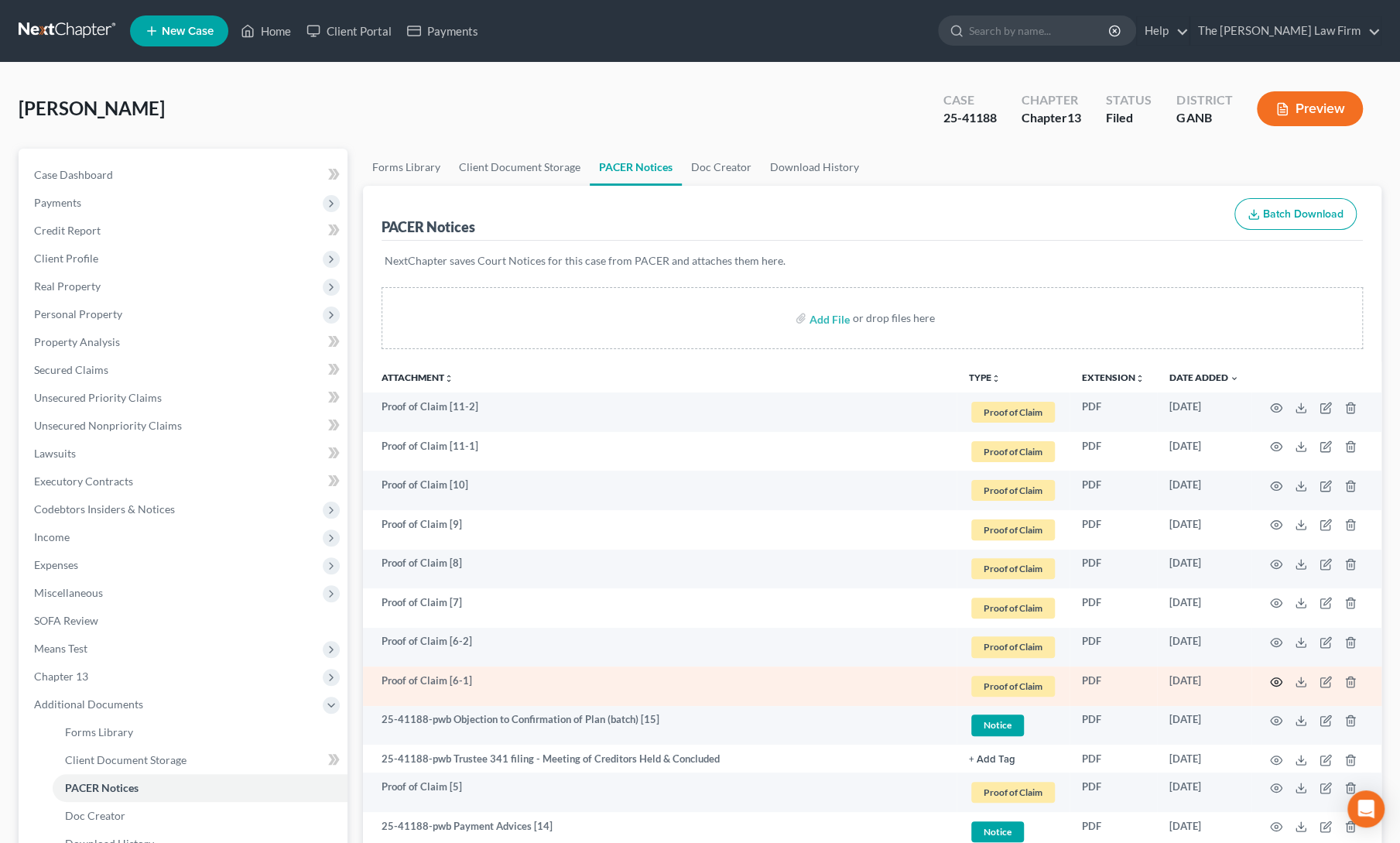
click at [1276, 685] on icon "button" at bounding box center [1276, 682] width 13 height 13
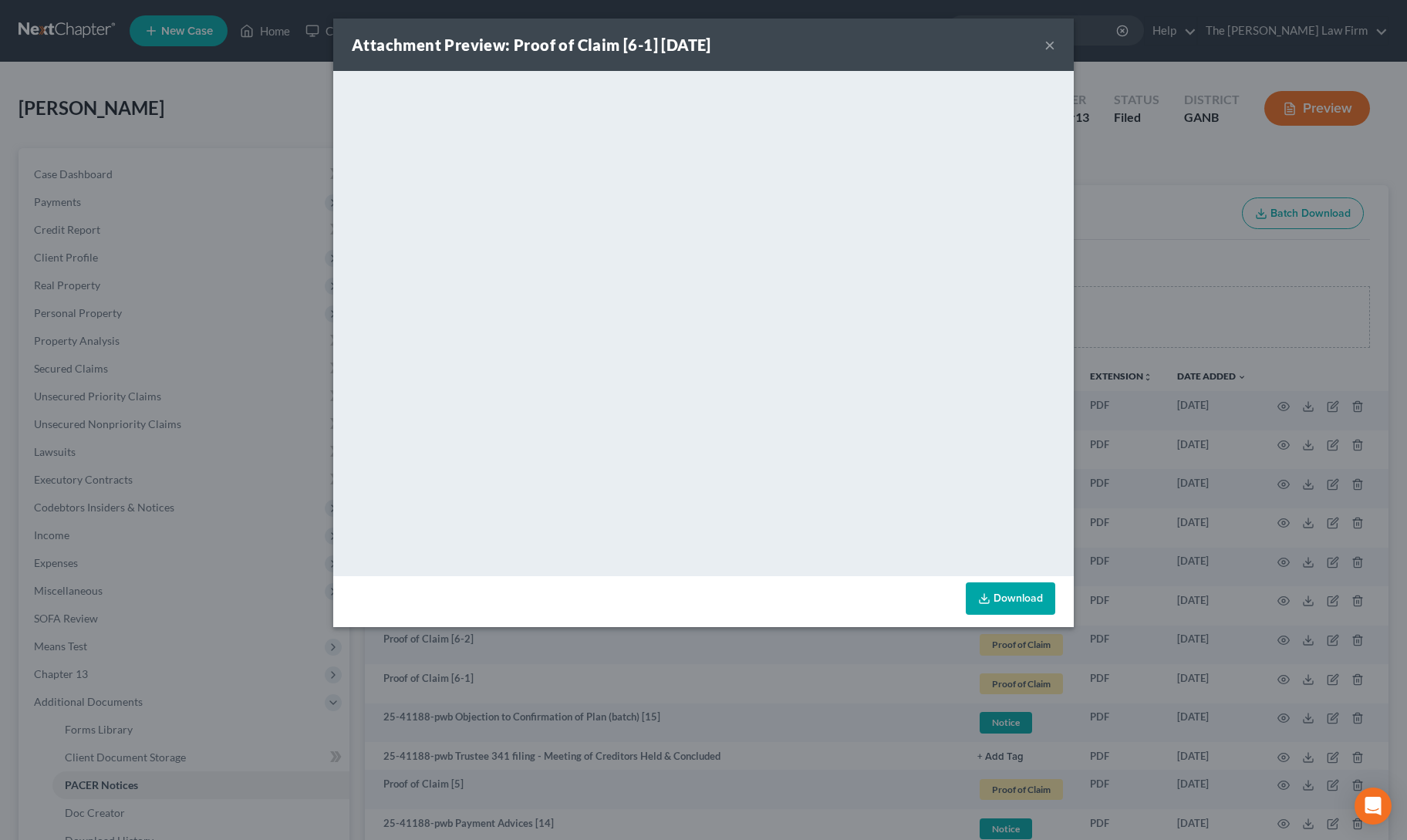
click at [1050, 45] on button "×" at bounding box center [1050, 45] width 11 height 19
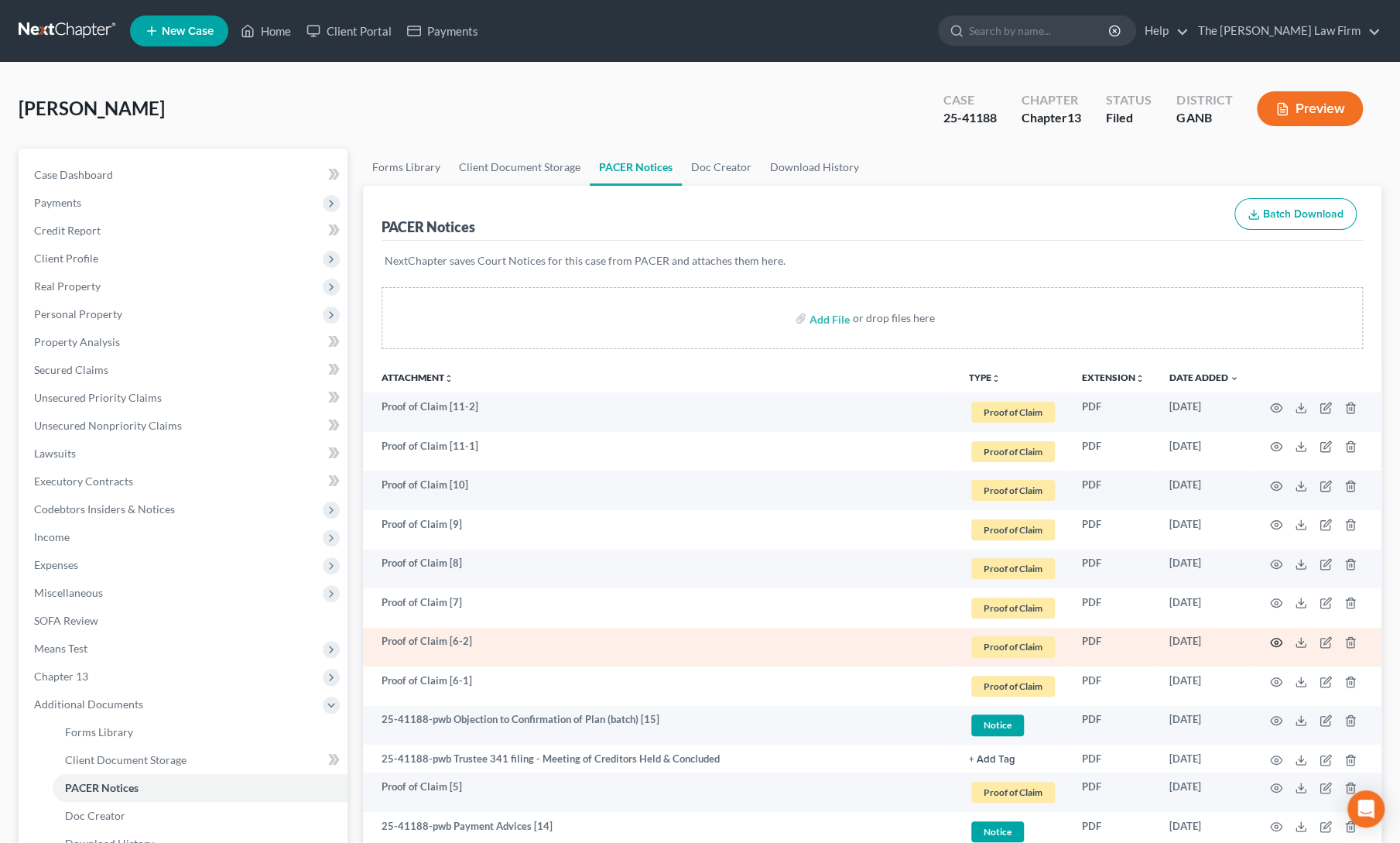
click at [1273, 641] on icon "button" at bounding box center [1276, 643] width 13 height 13
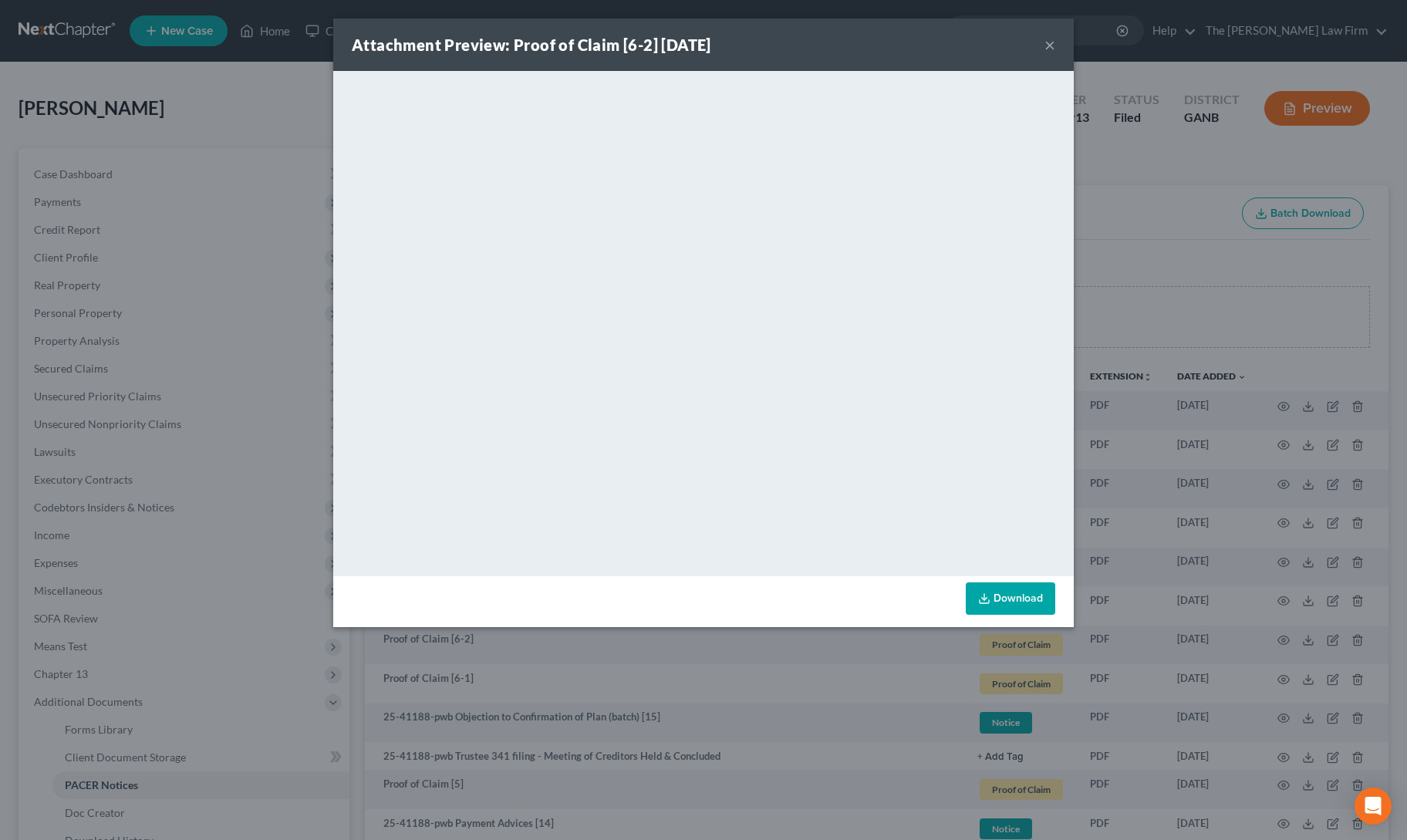
click at [1046, 47] on button "×" at bounding box center [1050, 45] width 11 height 19
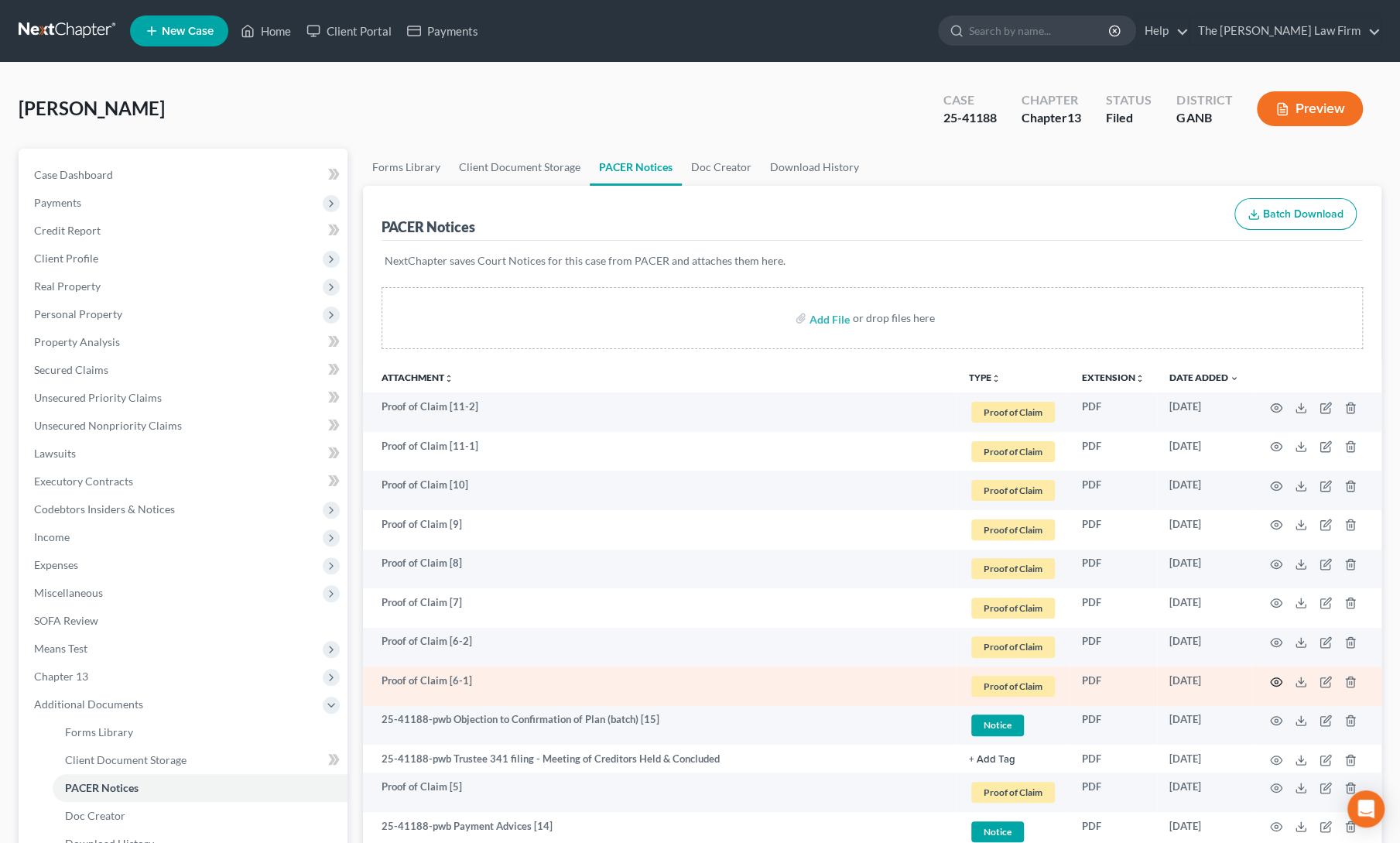
click at [1276, 678] on icon "button" at bounding box center [1276, 681] width 12 height 9
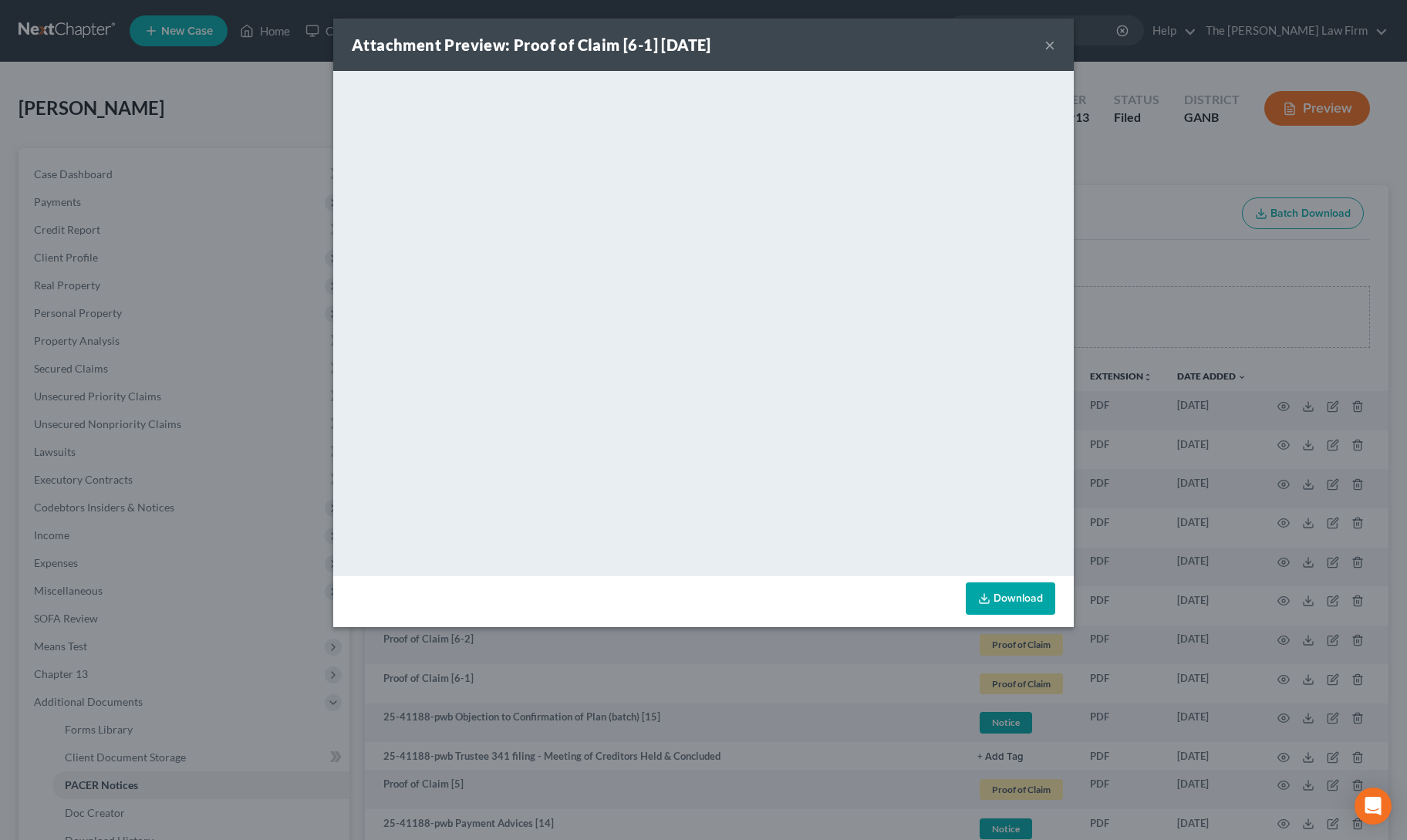
click at [1050, 45] on button "×" at bounding box center [1050, 45] width 11 height 19
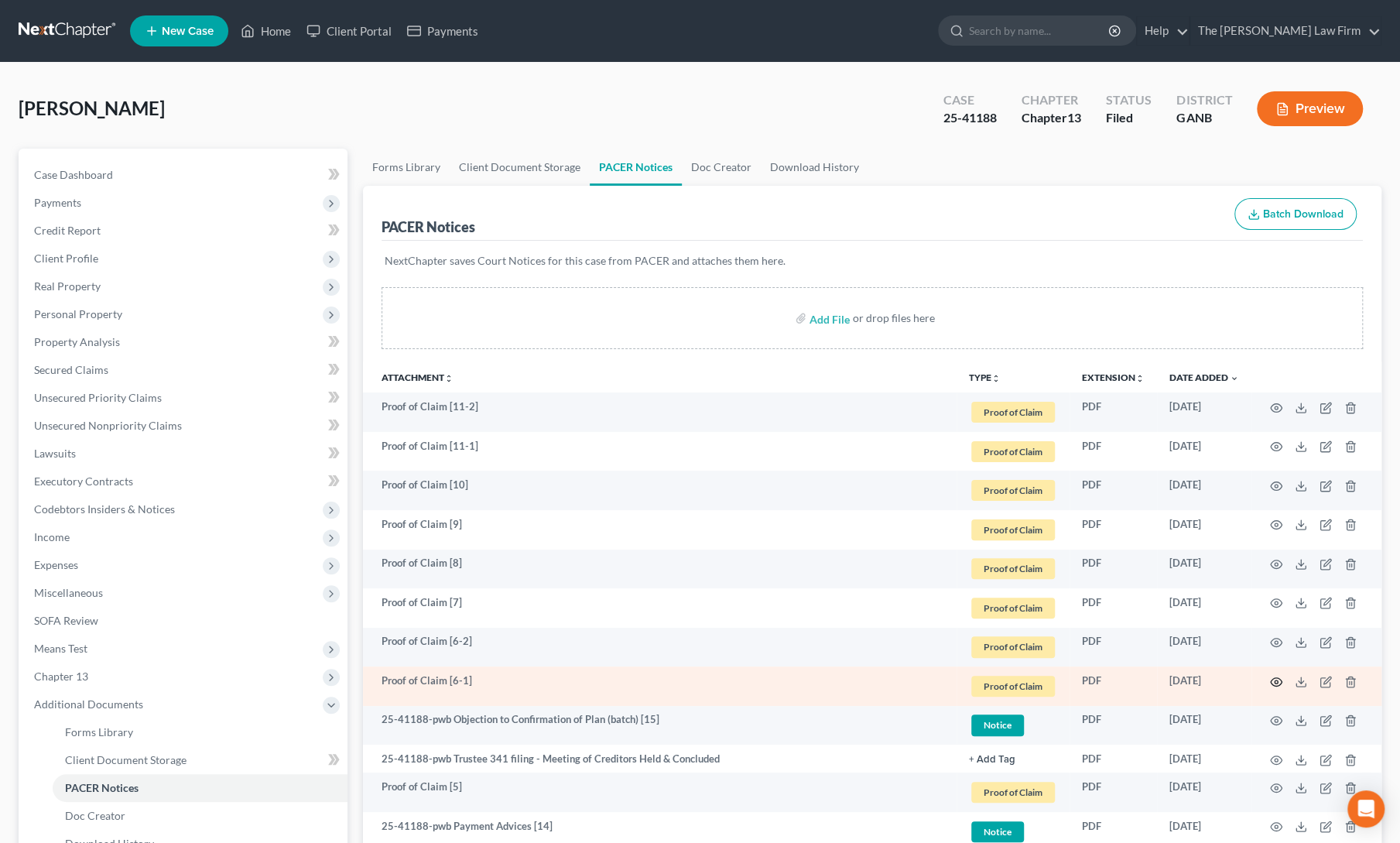
click at [1272, 681] on icon "button" at bounding box center [1276, 682] width 13 height 13
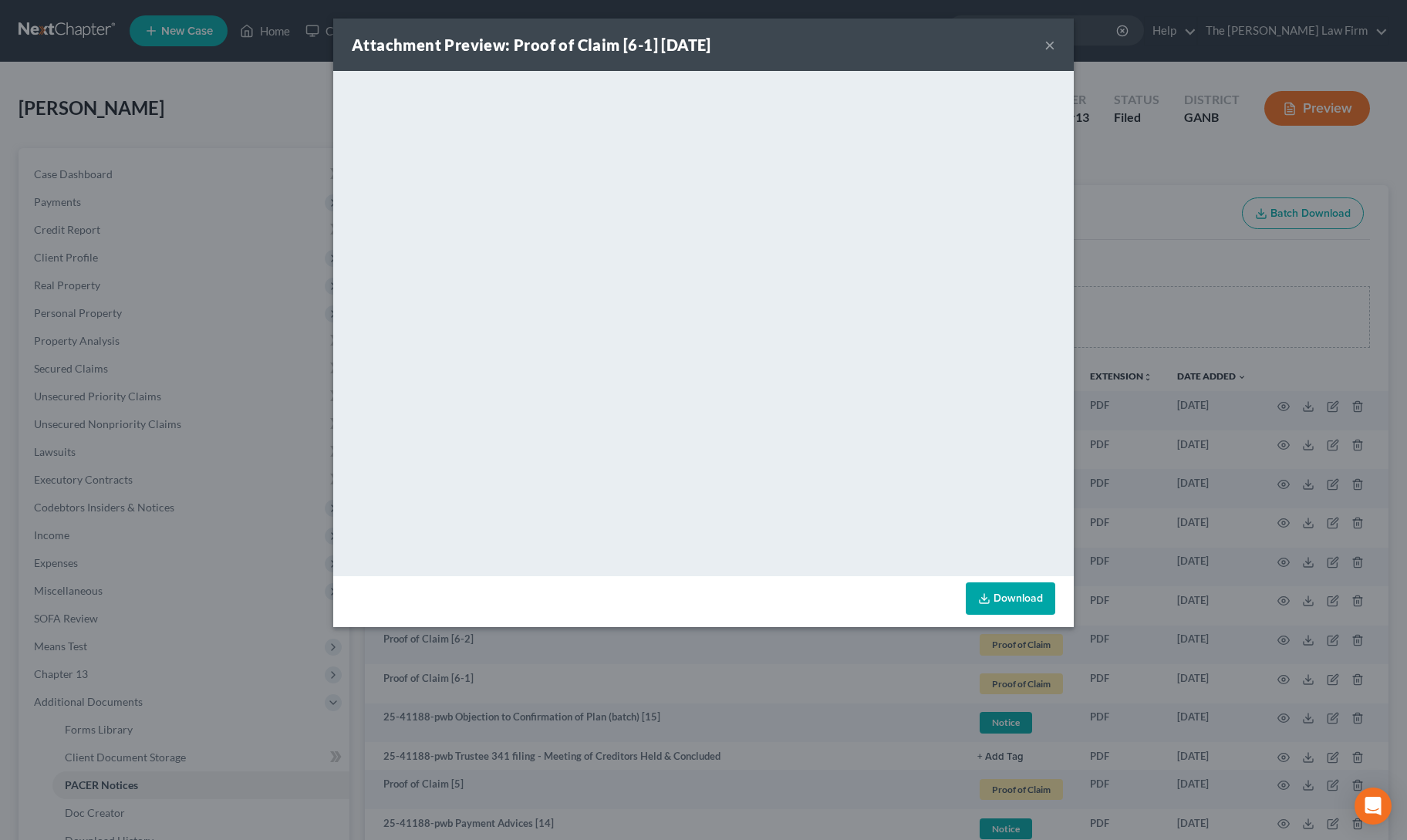
click at [1051, 46] on button "×" at bounding box center [1050, 45] width 11 height 19
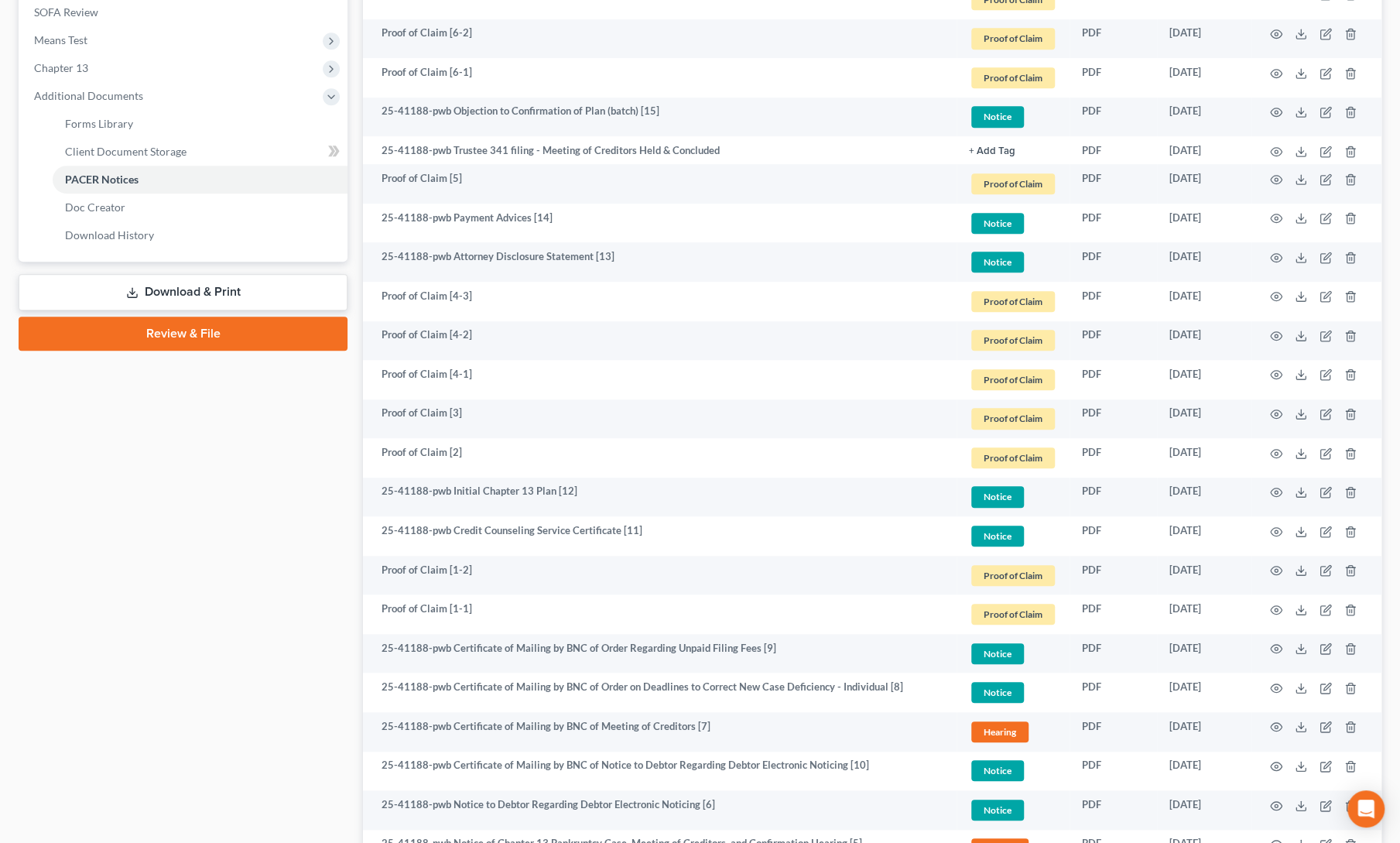
scroll to position [605, 0]
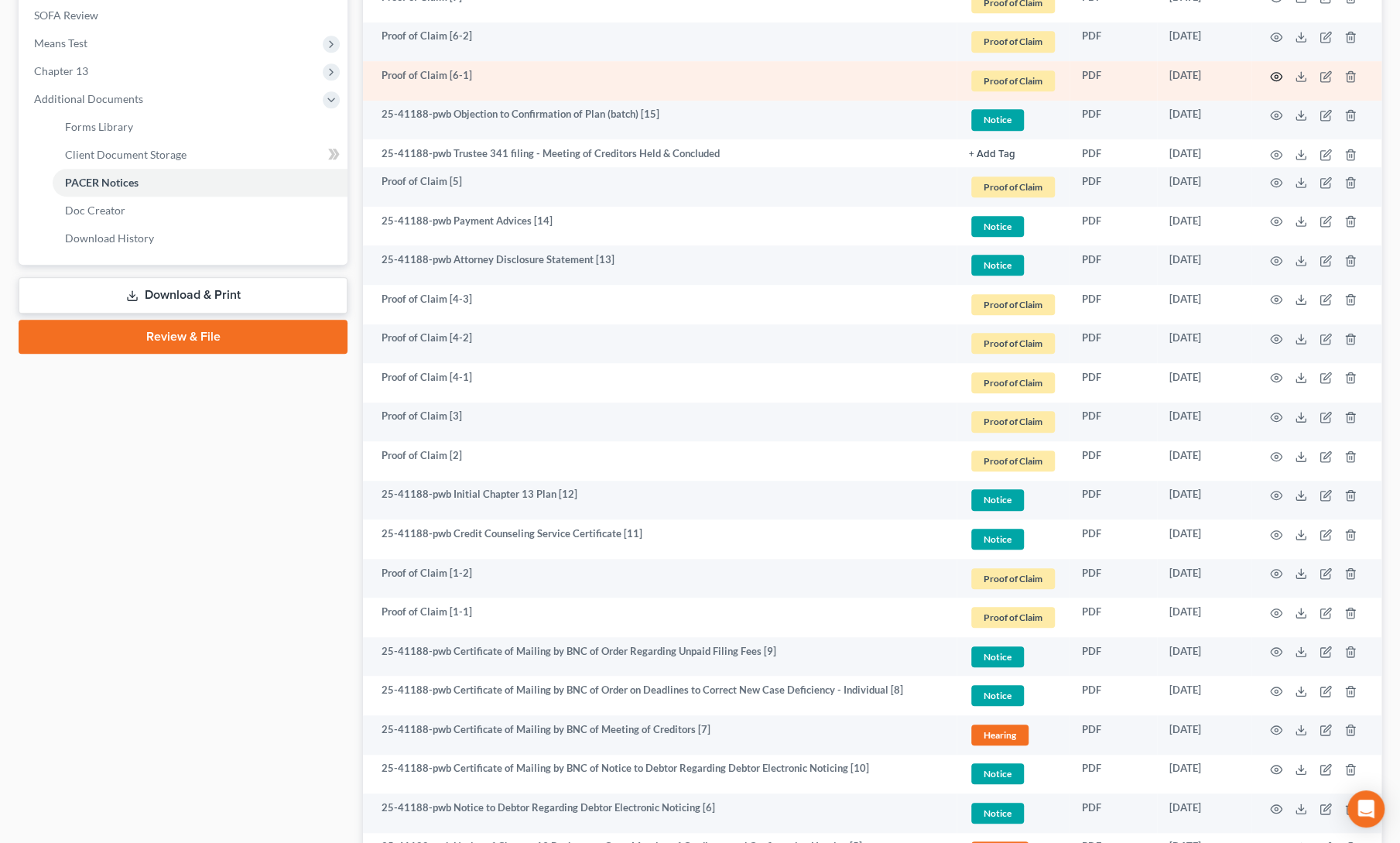
click at [1275, 72] on icon "button" at bounding box center [1276, 76] width 12 height 9
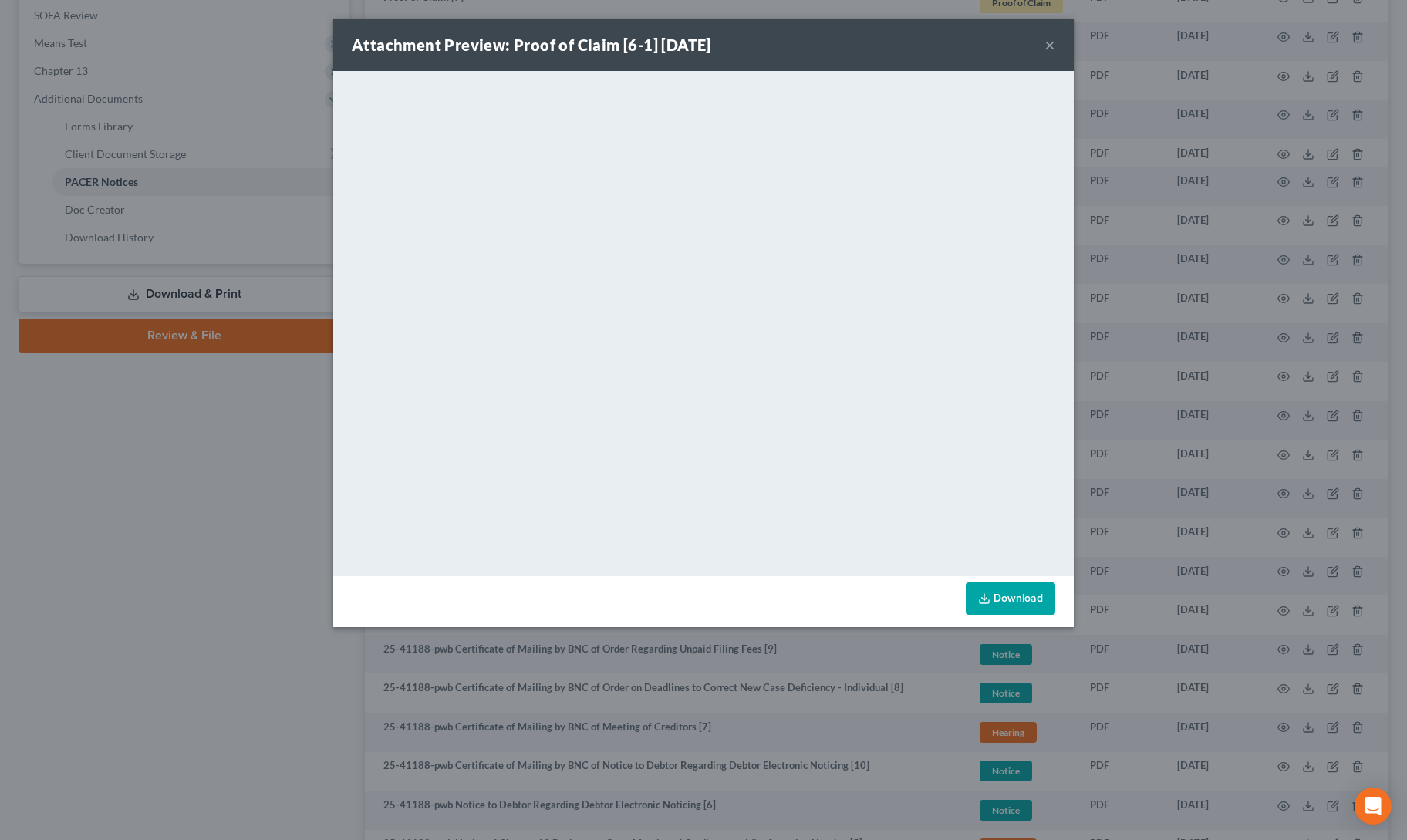
click at [1049, 41] on button "×" at bounding box center [1050, 45] width 11 height 19
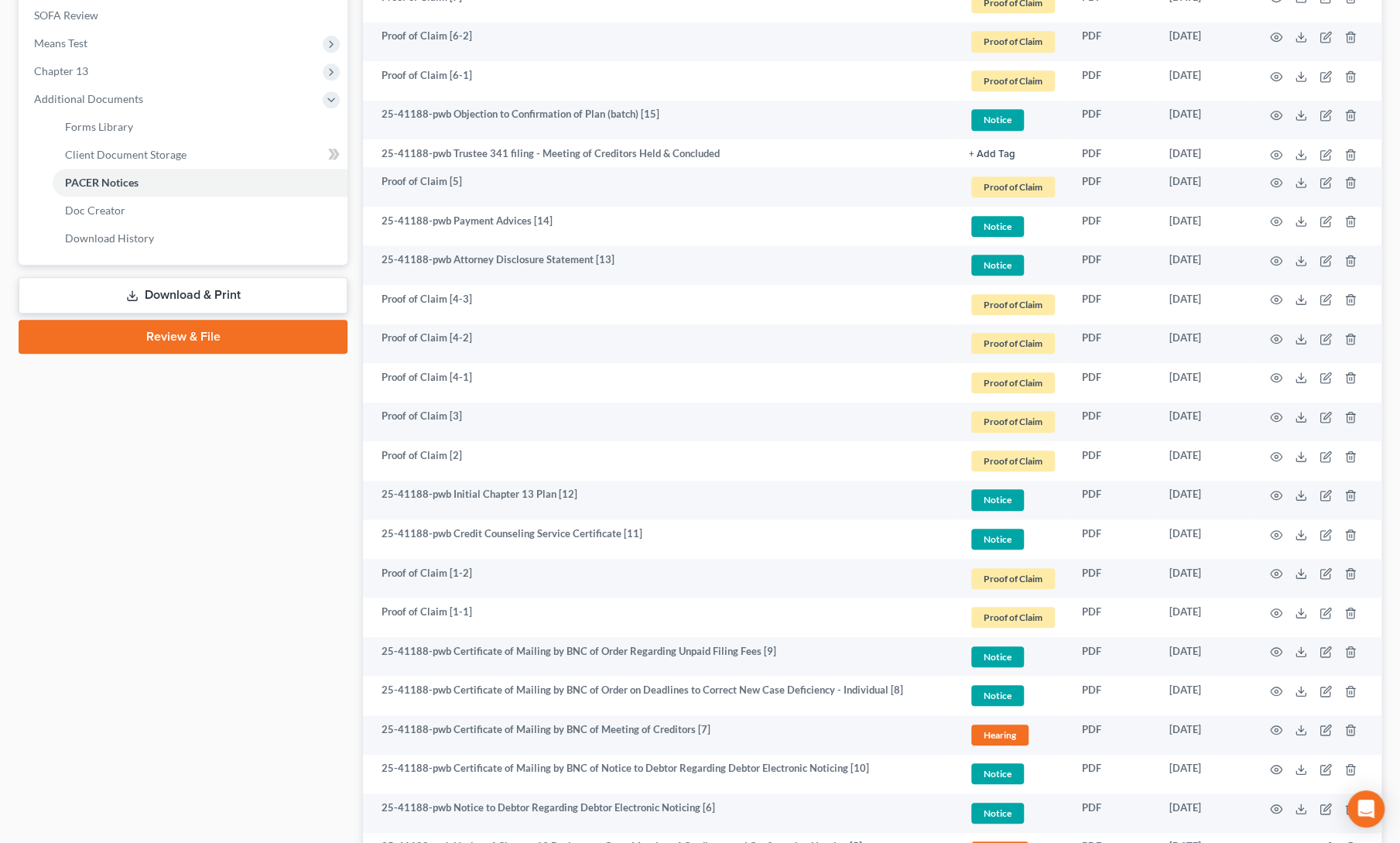
click at [276, 554] on div "Case Dashboard Payments Invoices Payments Payments Credit Report Client Profile" at bounding box center [183, 310] width 344 height 1536
